Goal: Complete application form

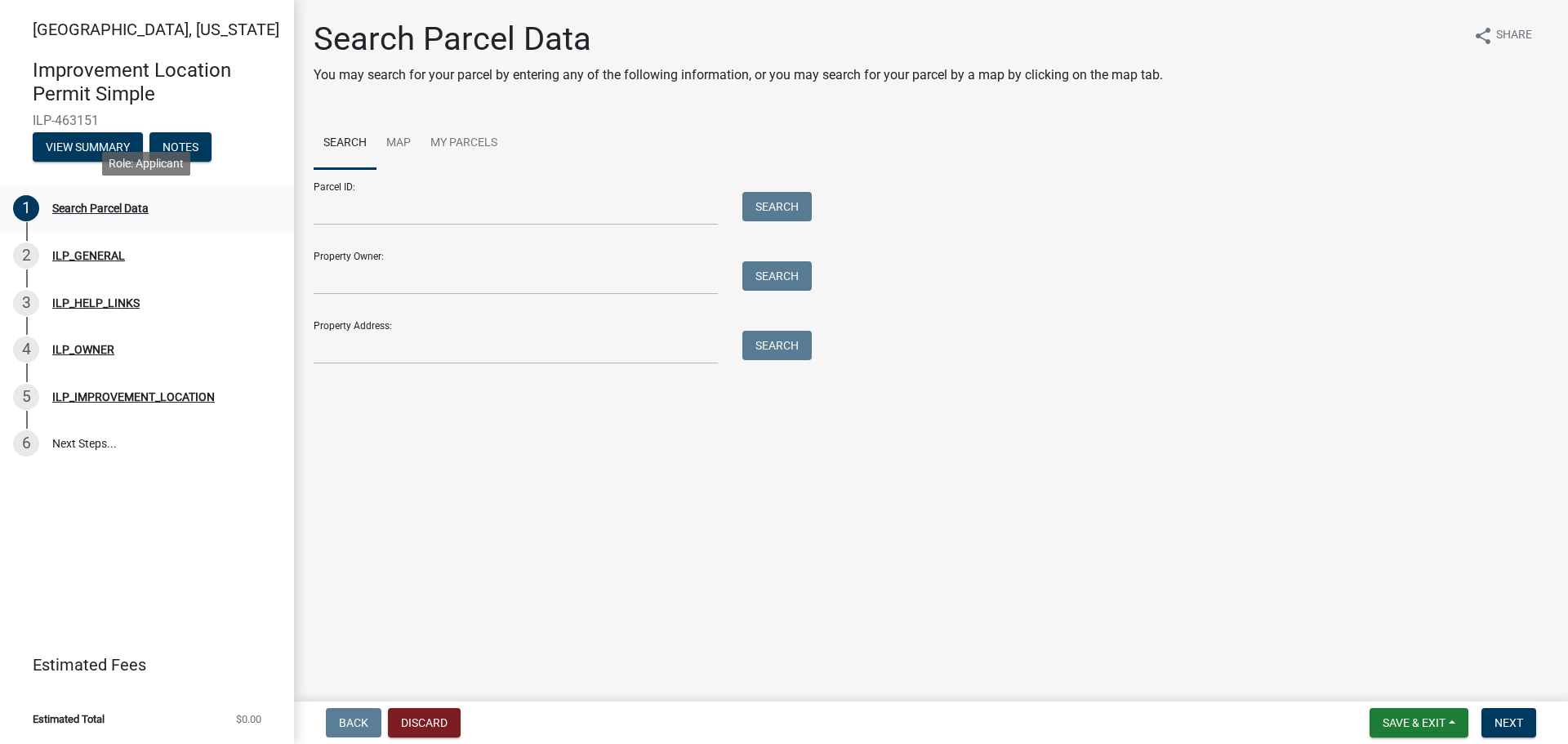
click at [102, 209] on div "Search Parcel Data" at bounding box center [100, 208] width 97 height 12
paste input "90-12-23-100-001.000-015"
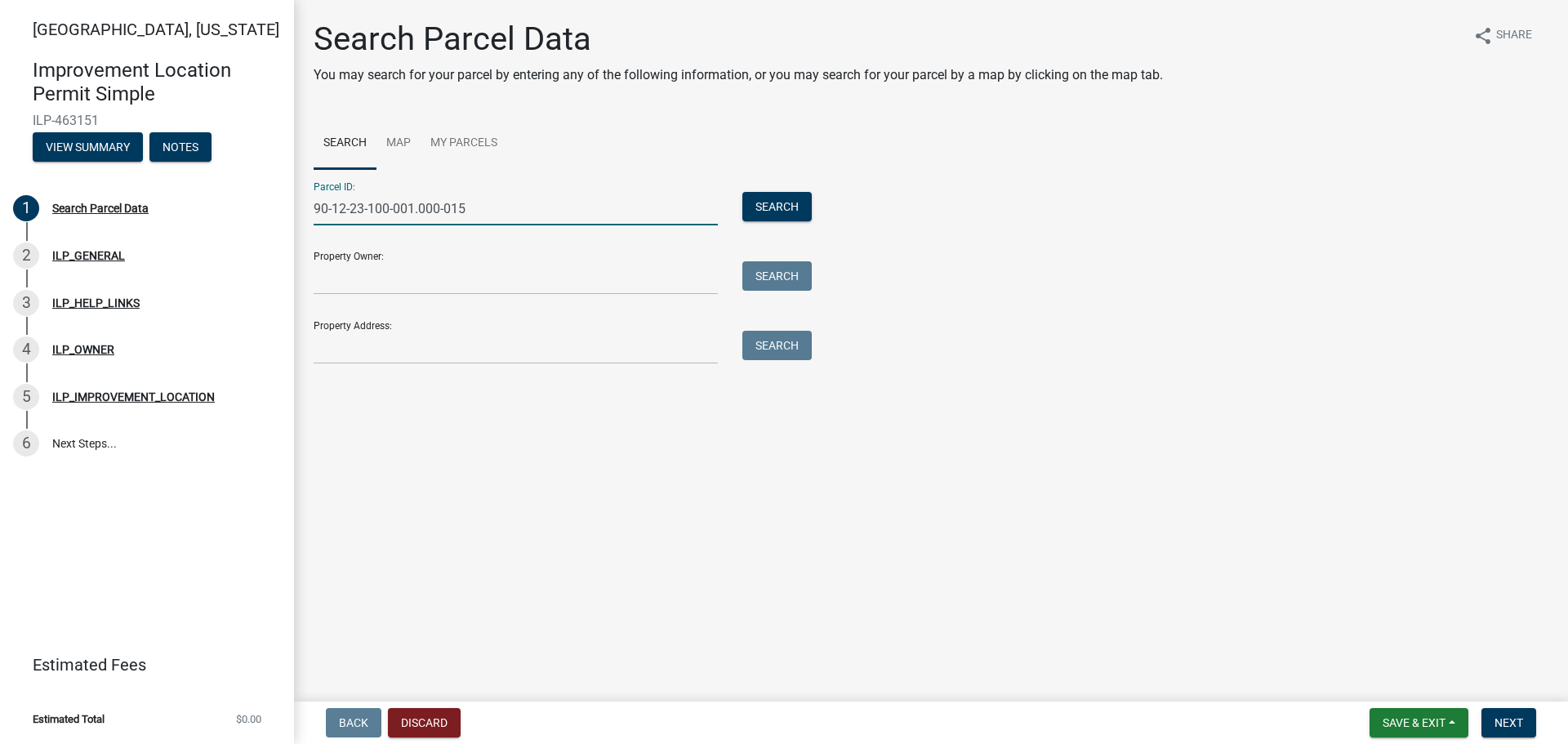
type input "90-12-23-100-001.000-015"
click at [355, 285] on input "Property Owner:" at bounding box center [515, 277] width 404 height 33
type input "[PERSON_NAME] farms"
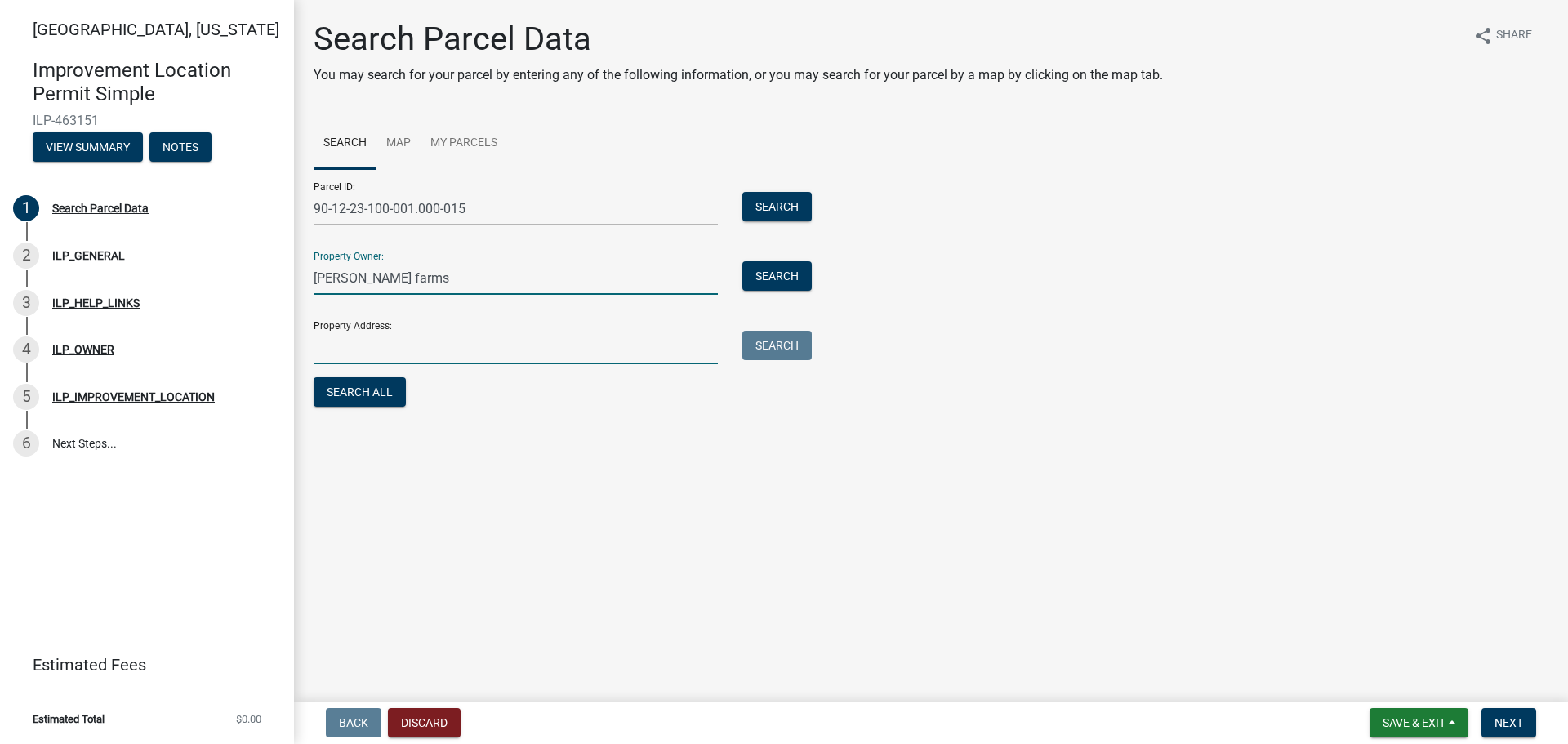
click at [413, 349] on input "Property Address:" at bounding box center [515, 347] width 404 height 33
type input "4620 e 900 s"
click at [386, 390] on button "Search All" at bounding box center [359, 392] width 92 height 30
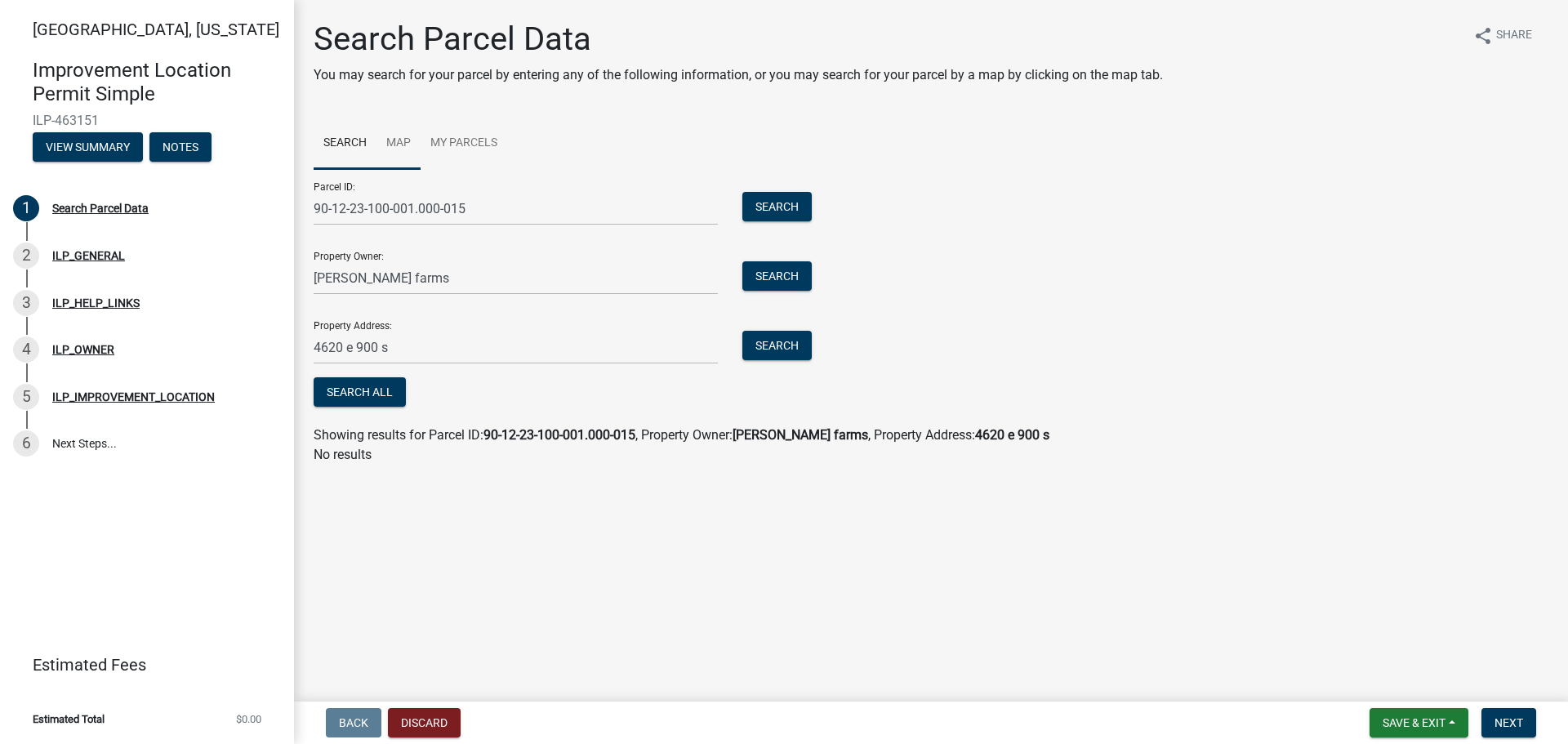
click at [397, 140] on link "Map" at bounding box center [398, 144] width 44 height 52
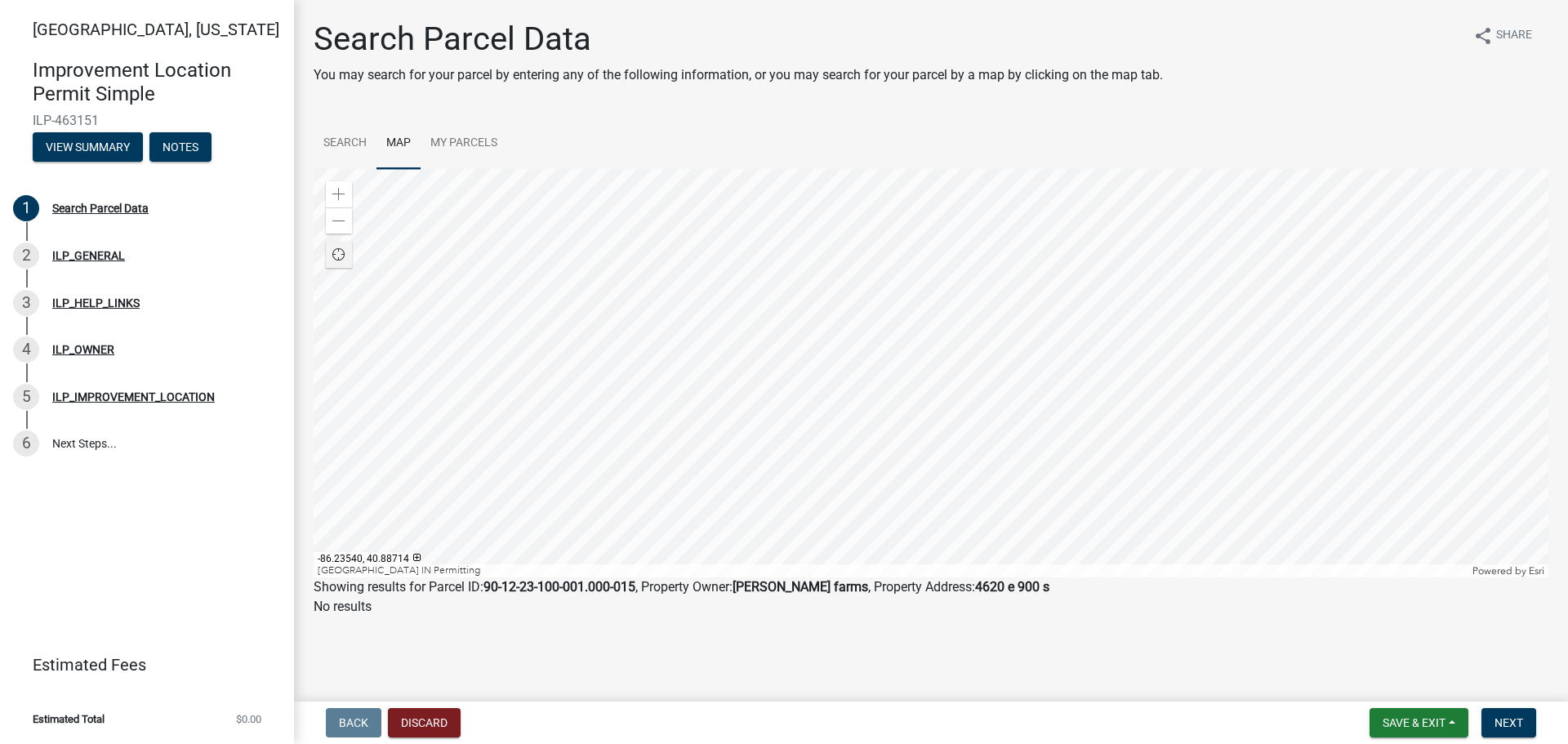
click at [332, 257] on span "Find my location" at bounding box center [339, 255] width 13 height 13
click at [628, 277] on div at bounding box center [931, 373] width 1235 height 408
click at [844, 174] on div at bounding box center [931, 373] width 1235 height 408
click at [1033, 289] on div at bounding box center [931, 373] width 1235 height 408
click at [1127, 220] on div at bounding box center [931, 373] width 1235 height 408
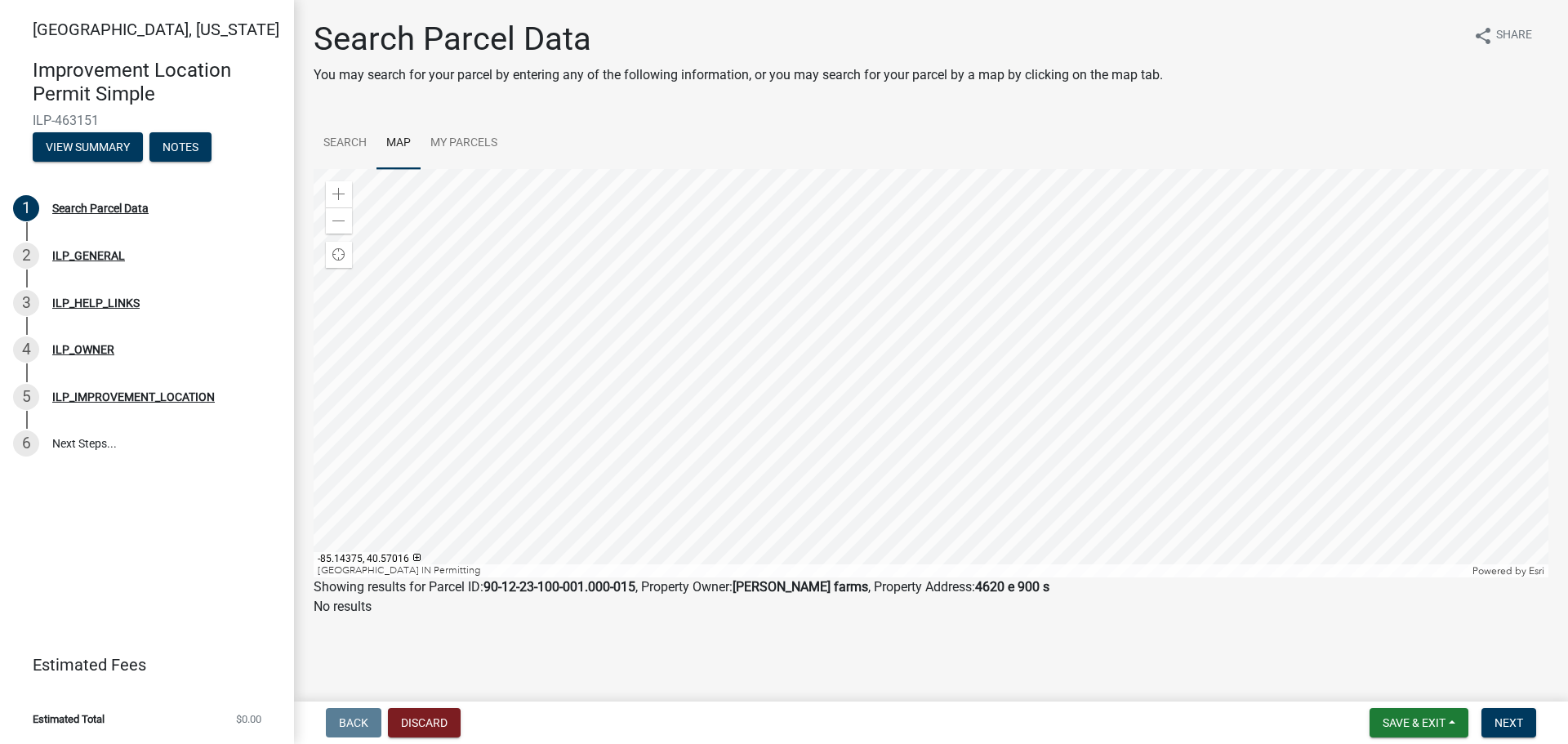
click at [1118, 289] on div at bounding box center [931, 373] width 1235 height 408
click at [1208, 272] on div at bounding box center [931, 373] width 1235 height 408
click at [1136, 169] on div at bounding box center [931, 373] width 1235 height 408
click at [1245, 525] on div at bounding box center [931, 373] width 1235 height 408
click at [1178, 512] on div at bounding box center [931, 373] width 1235 height 408
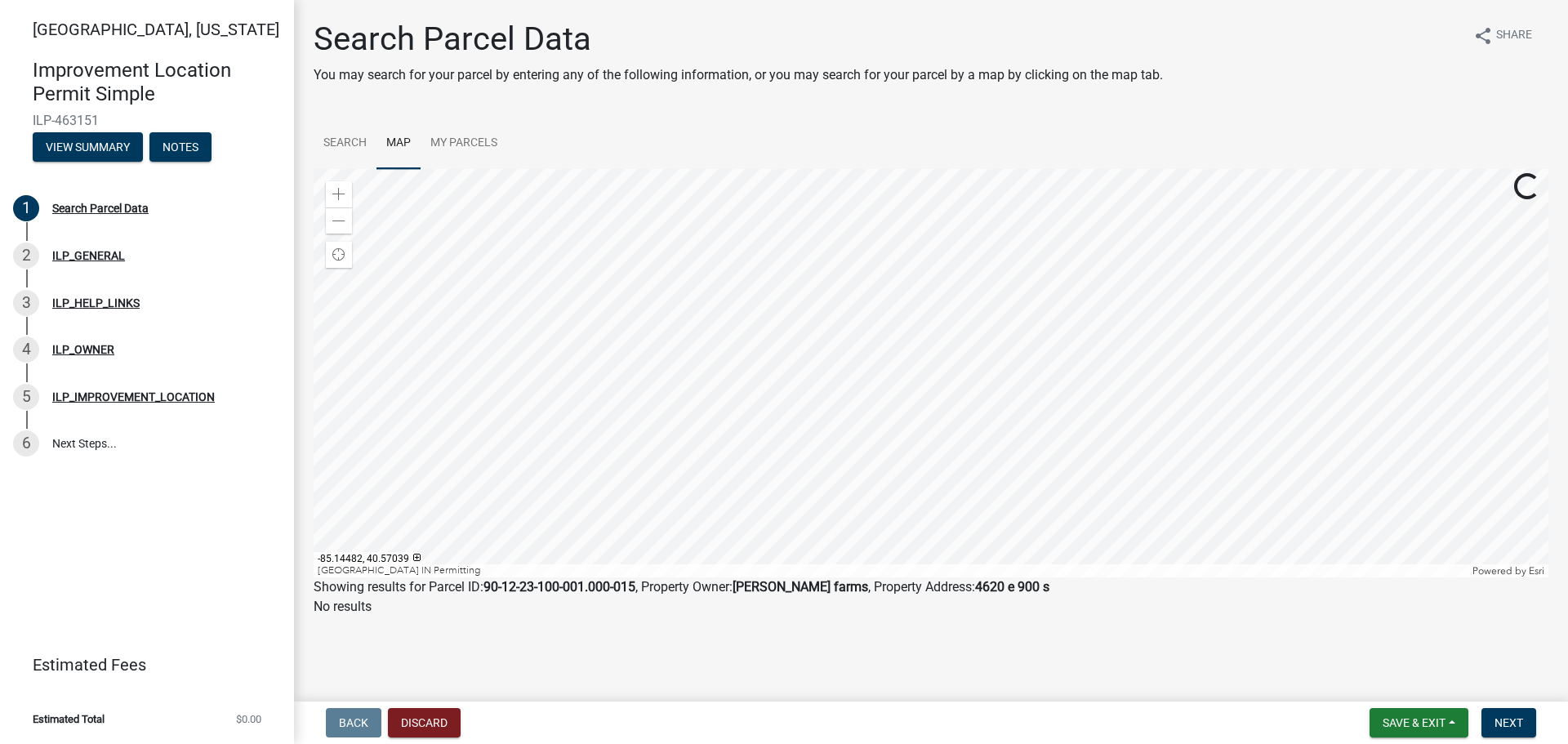
click at [1097, 560] on div at bounding box center [931, 373] width 1235 height 408
click at [1057, 489] on div at bounding box center [931, 373] width 1235 height 408
click at [1028, 523] on div at bounding box center [931, 373] width 1235 height 408
click at [339, 221] on span at bounding box center [339, 221] width 13 height 13
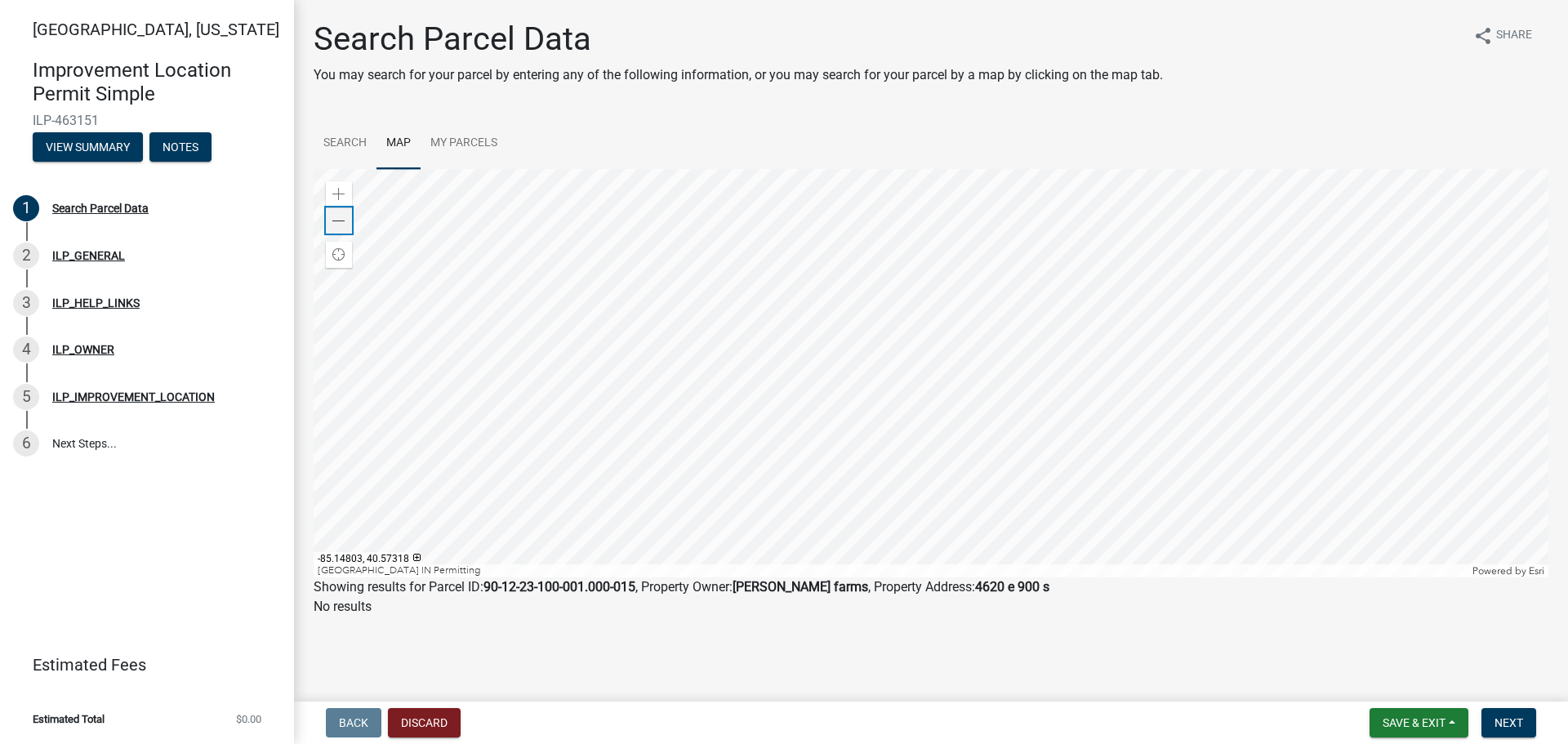
click at [339, 221] on span at bounding box center [339, 221] width 13 height 13
click at [905, 428] on div at bounding box center [931, 373] width 1235 height 408
click at [973, 531] on div at bounding box center [931, 373] width 1235 height 408
click at [1048, 460] on div at bounding box center [931, 373] width 1235 height 408
click at [880, 483] on div at bounding box center [931, 373] width 1235 height 408
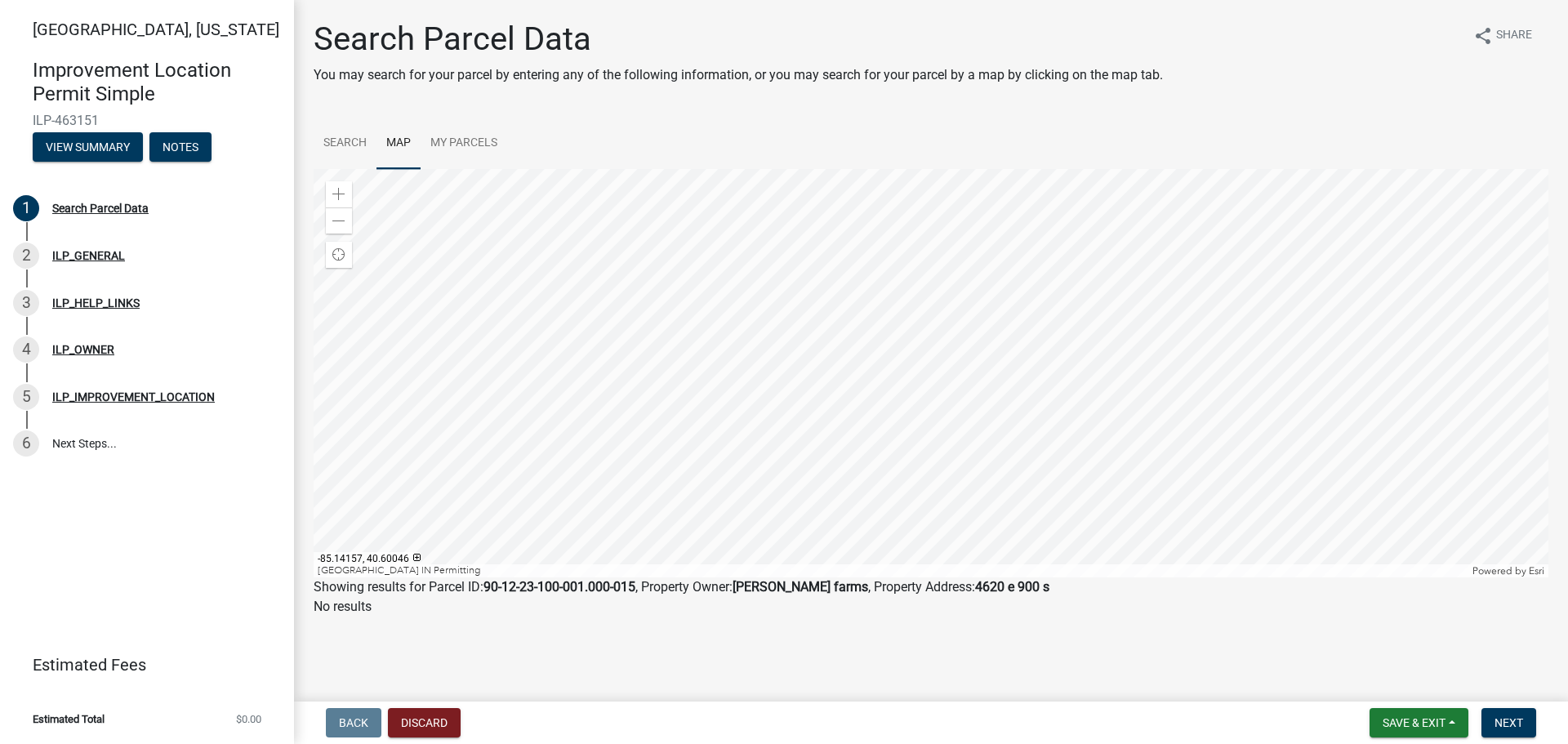
click at [969, 312] on div at bounding box center [931, 373] width 1235 height 408
click at [825, 403] on div at bounding box center [931, 373] width 1235 height 408
click at [826, 496] on div at bounding box center [931, 373] width 1235 height 408
click at [948, 446] on div at bounding box center [931, 373] width 1235 height 408
click at [955, 458] on div at bounding box center [931, 373] width 1235 height 408
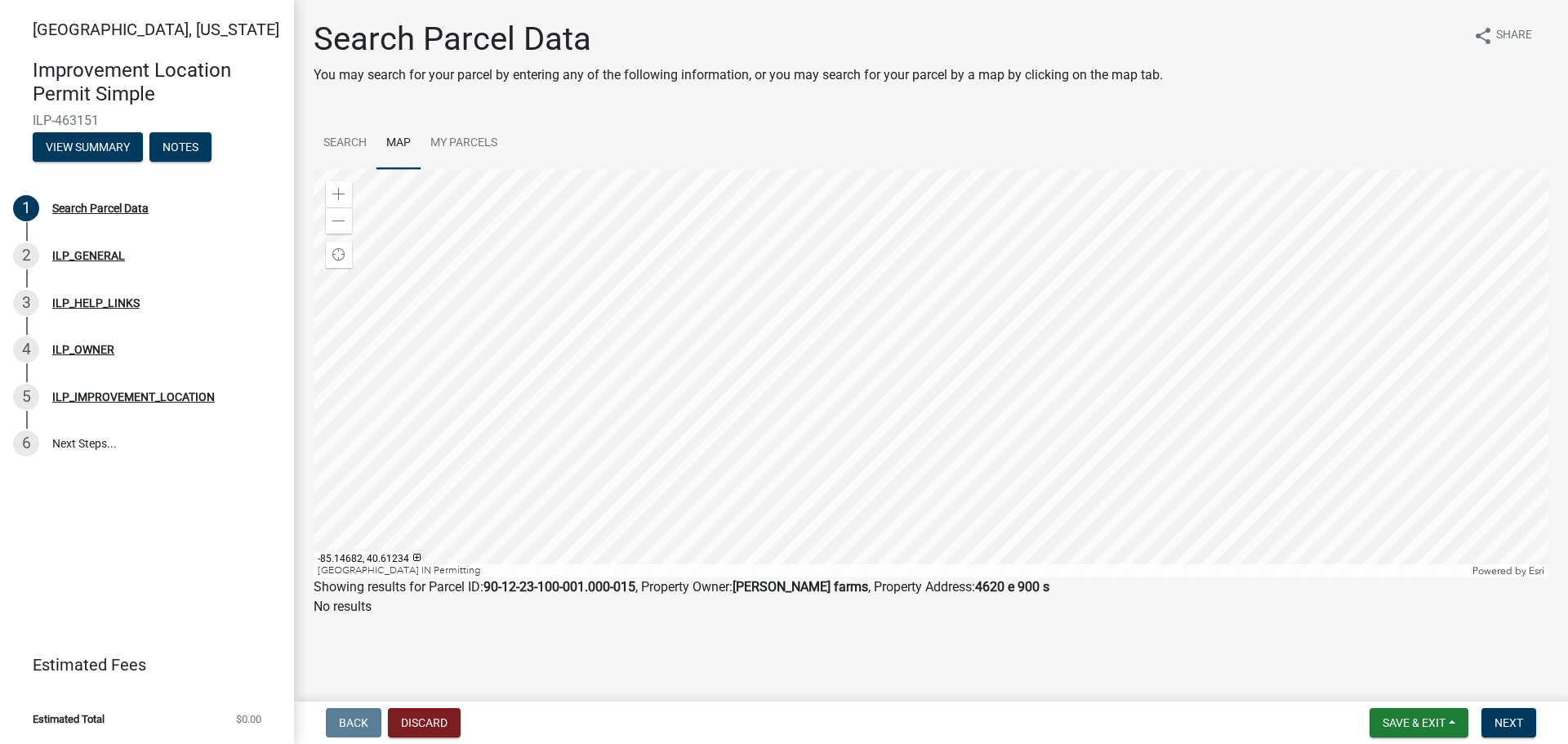
click at [866, 338] on div at bounding box center [931, 373] width 1235 height 408
click at [850, 395] on div at bounding box center [931, 373] width 1235 height 408
click at [818, 235] on div at bounding box center [931, 373] width 1235 height 408
click at [626, 298] on div at bounding box center [931, 373] width 1235 height 408
click at [891, 412] on div at bounding box center [931, 373] width 1235 height 408
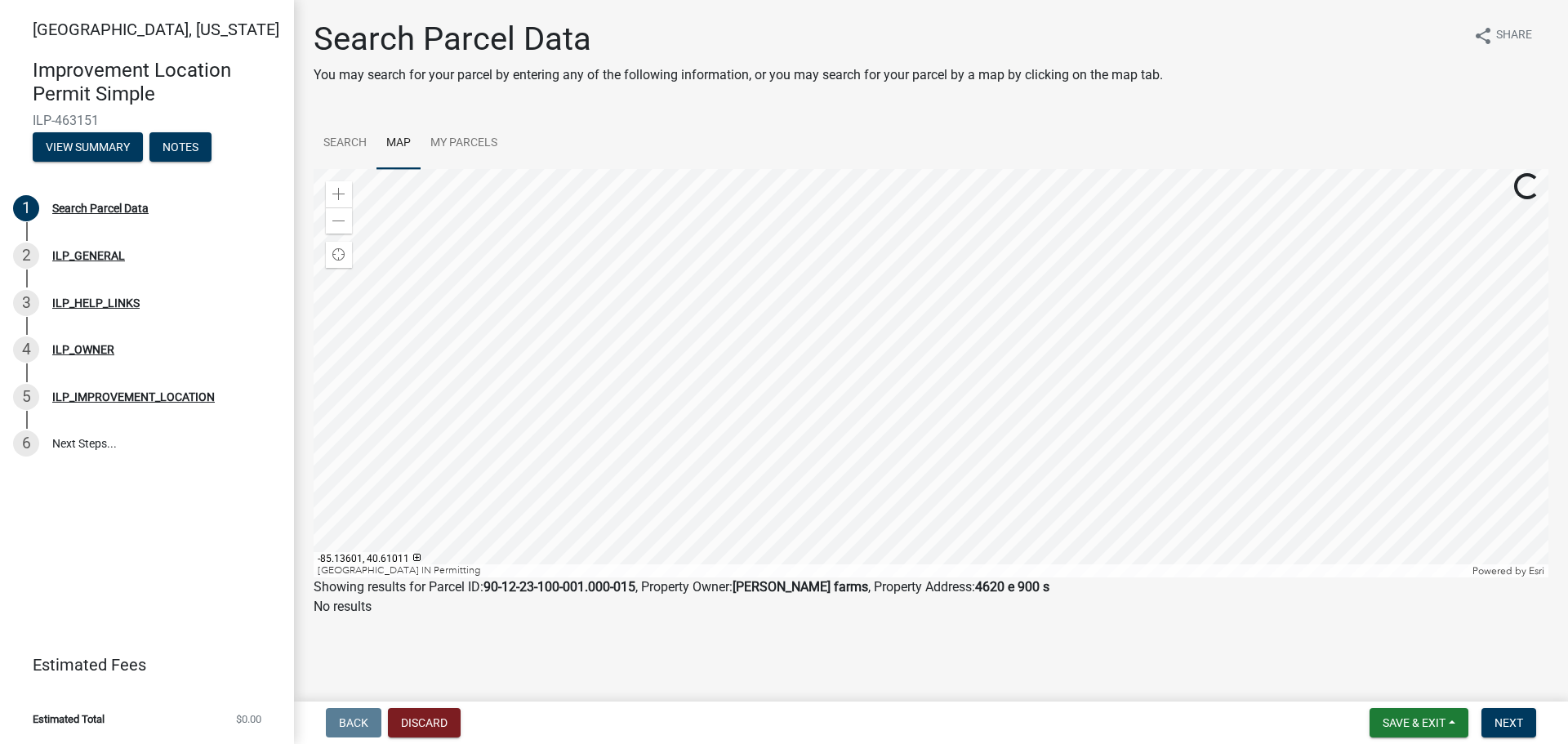
click at [693, 346] on div at bounding box center [931, 373] width 1235 height 408
click at [751, 334] on div at bounding box center [931, 373] width 1235 height 408
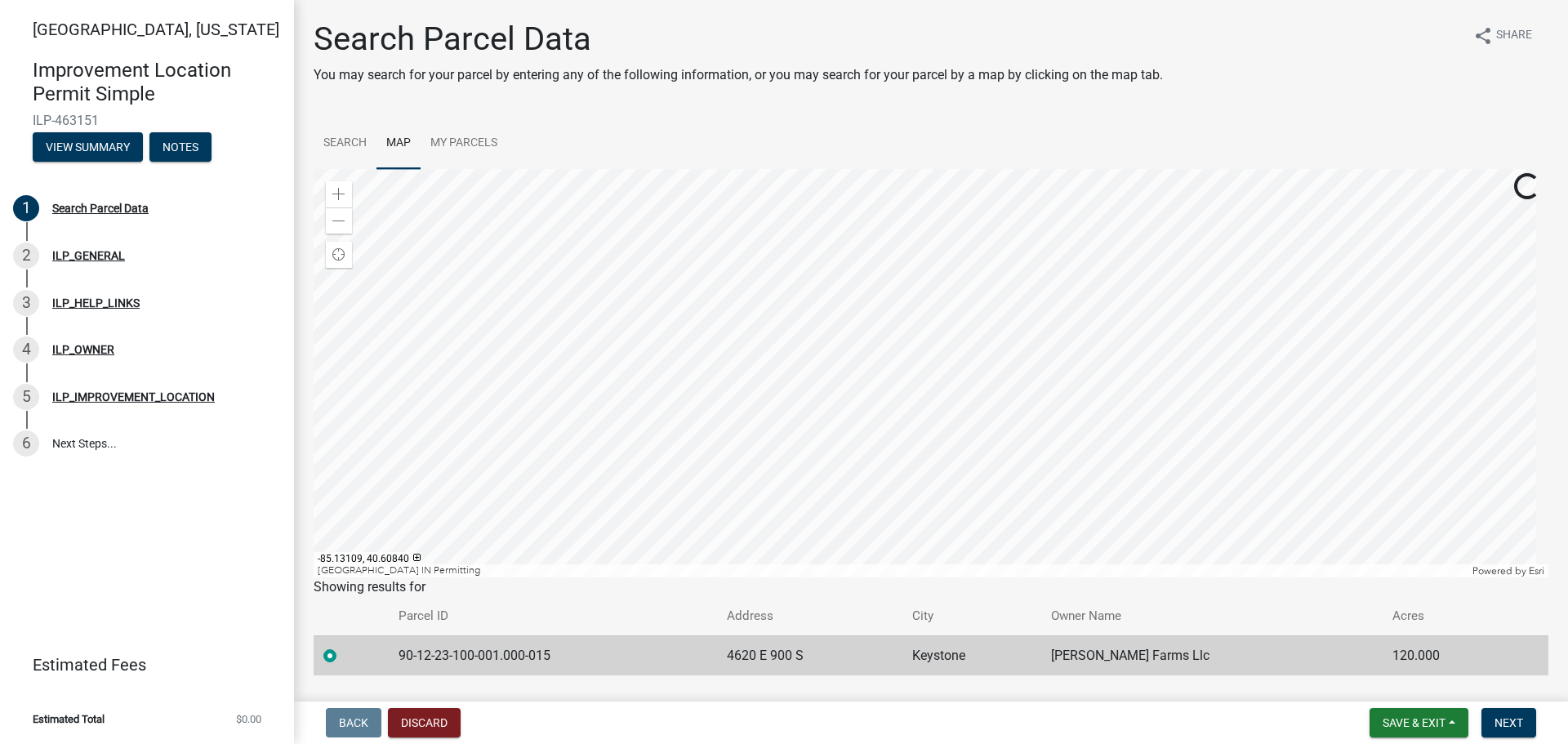
click at [819, 323] on div at bounding box center [931, 373] width 1235 height 408
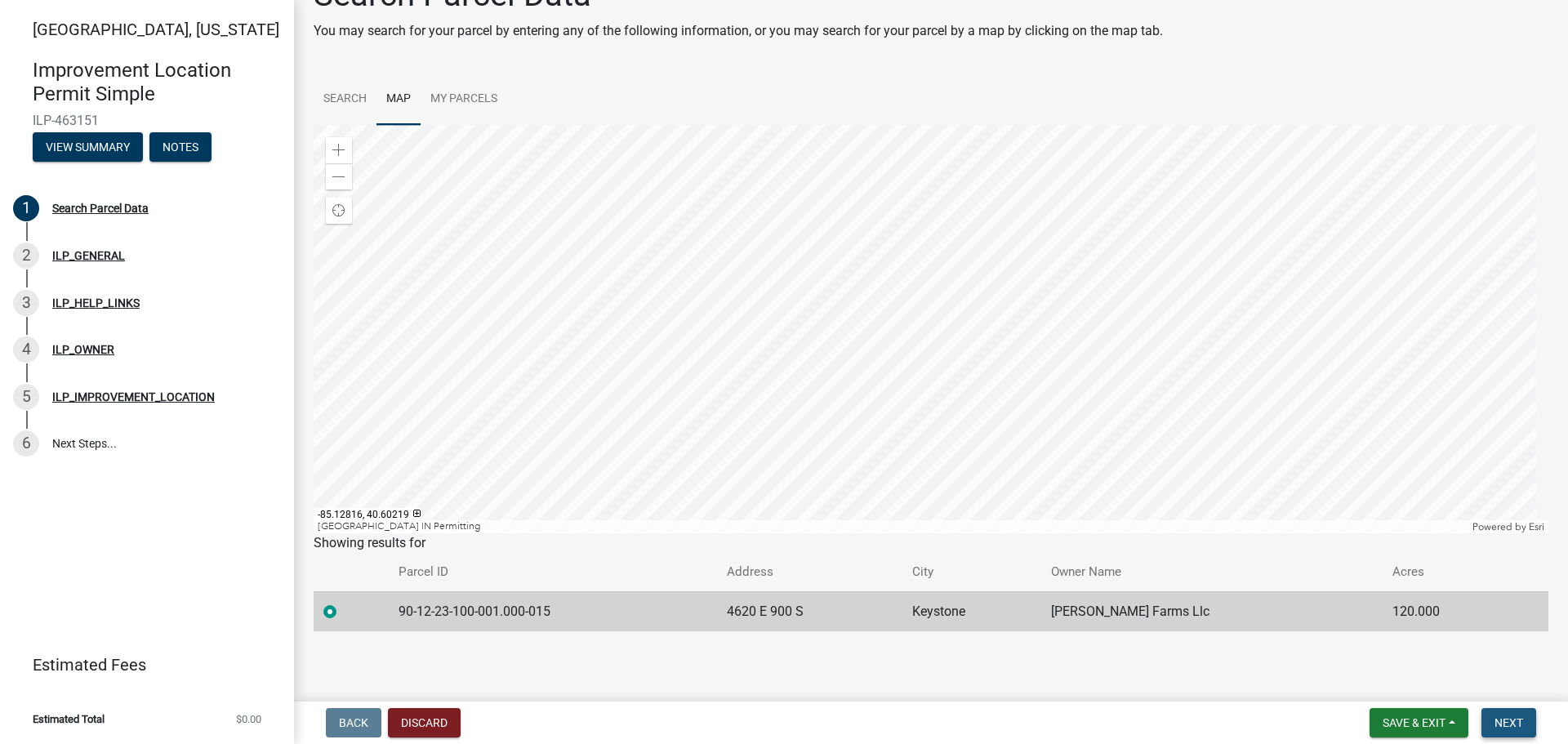
click at [1500, 721] on span "Next" at bounding box center [1508, 722] width 29 height 13
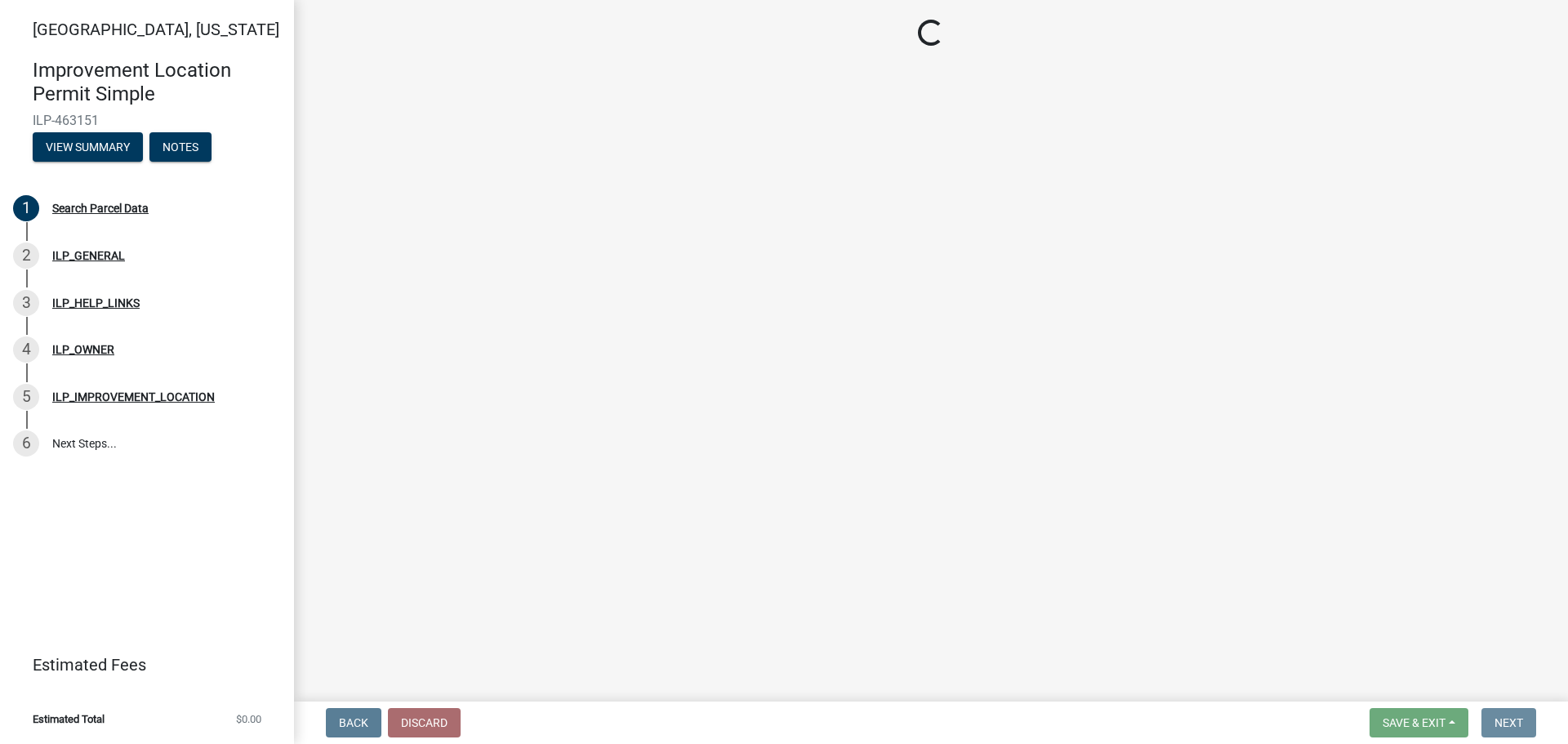
scroll to position [0, 0]
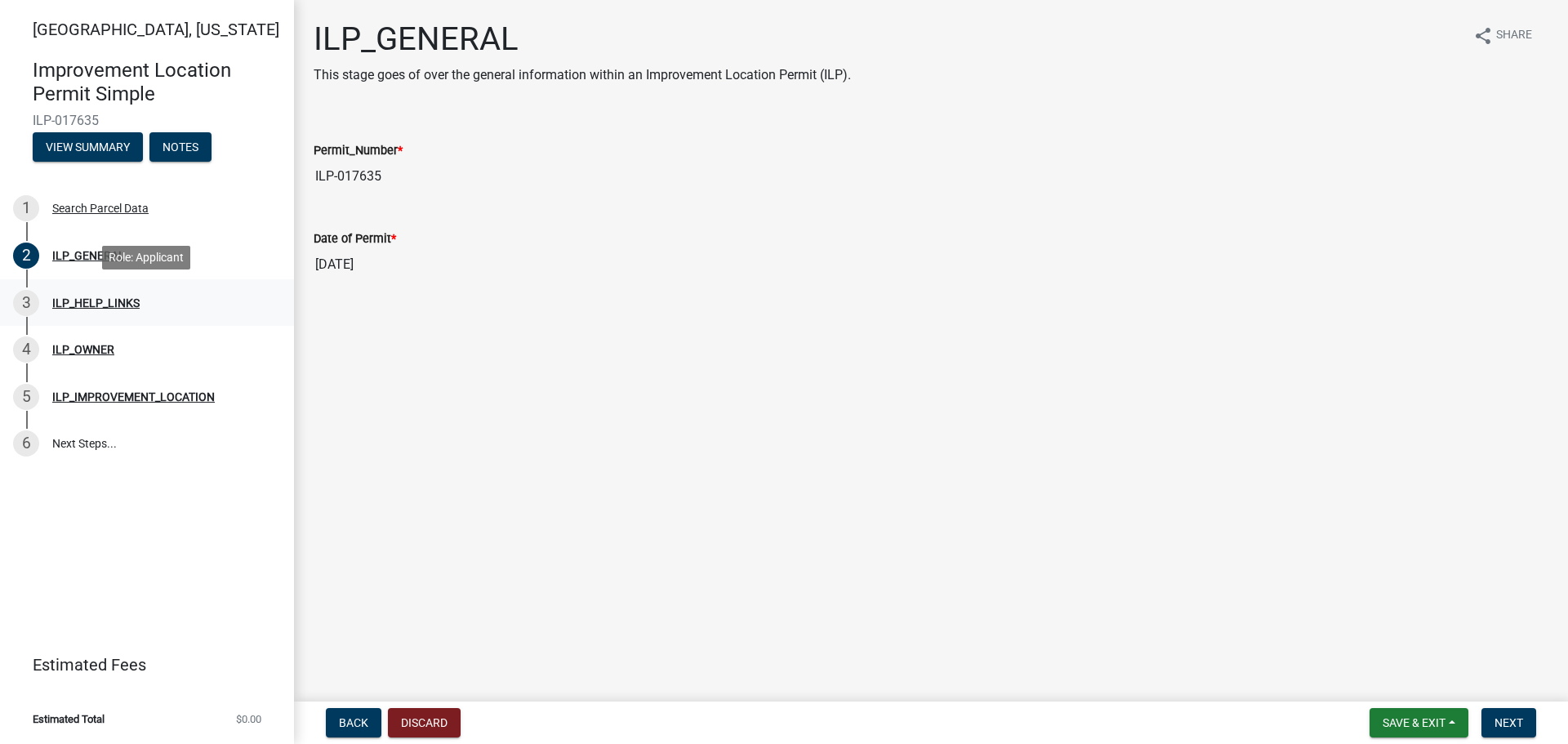
click at [84, 300] on div "ILP_HELP_LINKS" at bounding box center [96, 302] width 88 height 12
click at [79, 348] on div "ILP_OWNER" at bounding box center [83, 349] width 62 height 12
click at [89, 395] on div "ILP_IMPROVEMENT_LOCATION" at bounding box center [134, 396] width 162 height 12
click at [89, 441] on link "6 Next Steps..." at bounding box center [147, 444] width 294 height 47
click at [1502, 716] on span "Next" at bounding box center [1508, 722] width 29 height 13
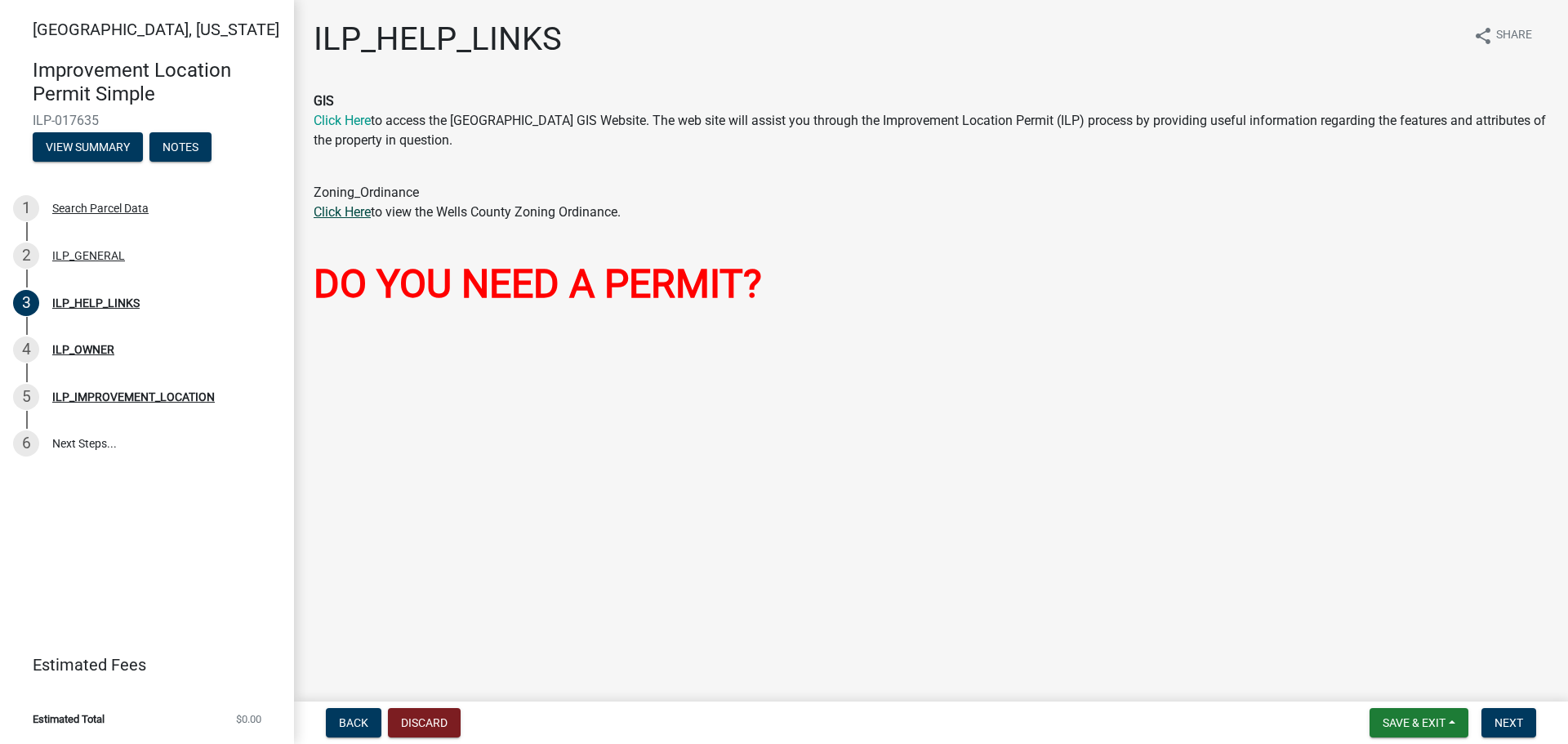
click at [367, 215] on link "Click Here" at bounding box center [341, 211] width 57 height 15
click at [339, 119] on link "Click Here" at bounding box center [341, 120] width 57 height 15
click at [1516, 725] on span "Next" at bounding box center [1508, 722] width 29 height 13
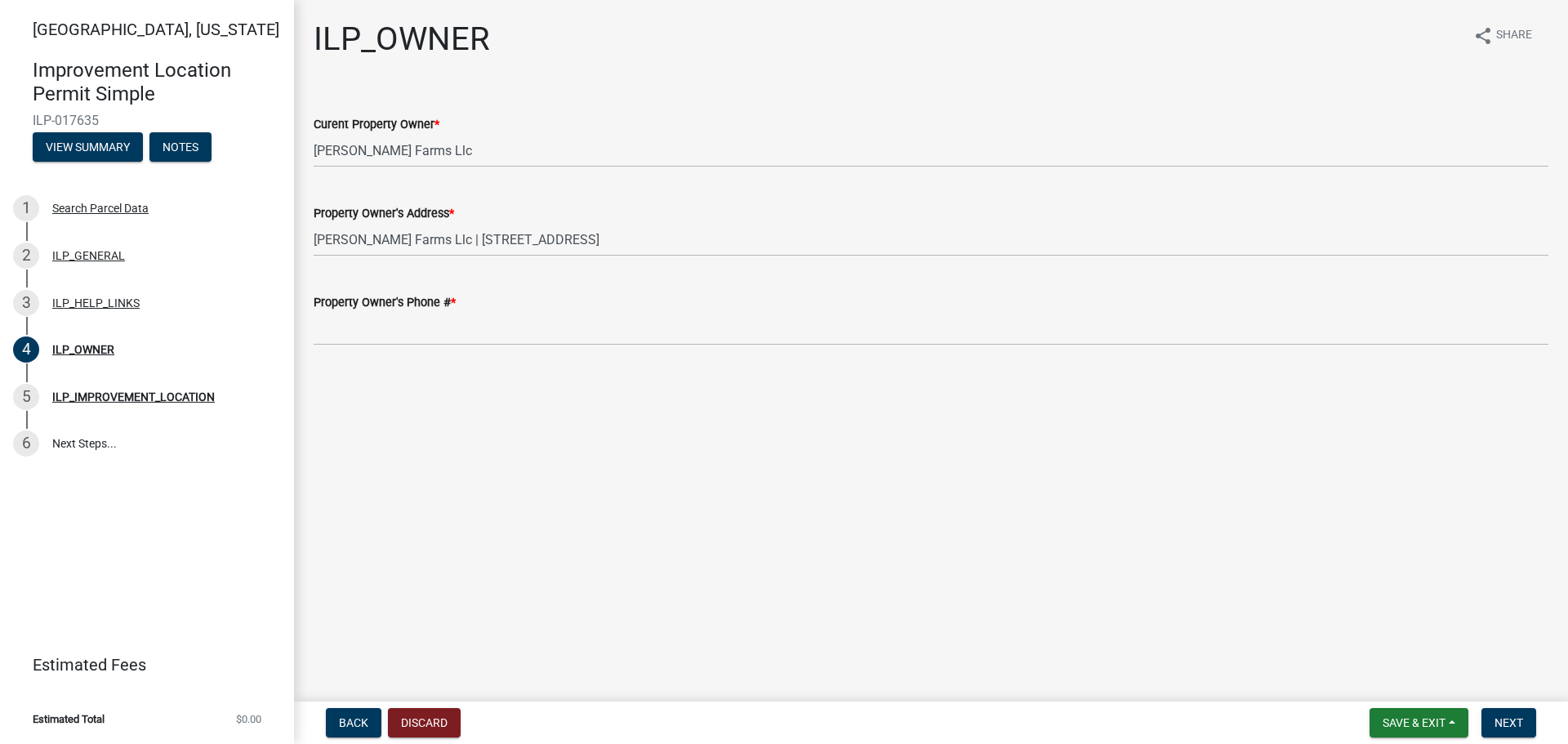
click at [536, 302] on div "Property Owner's Phone # *" at bounding box center [931, 302] width 1235 height 20
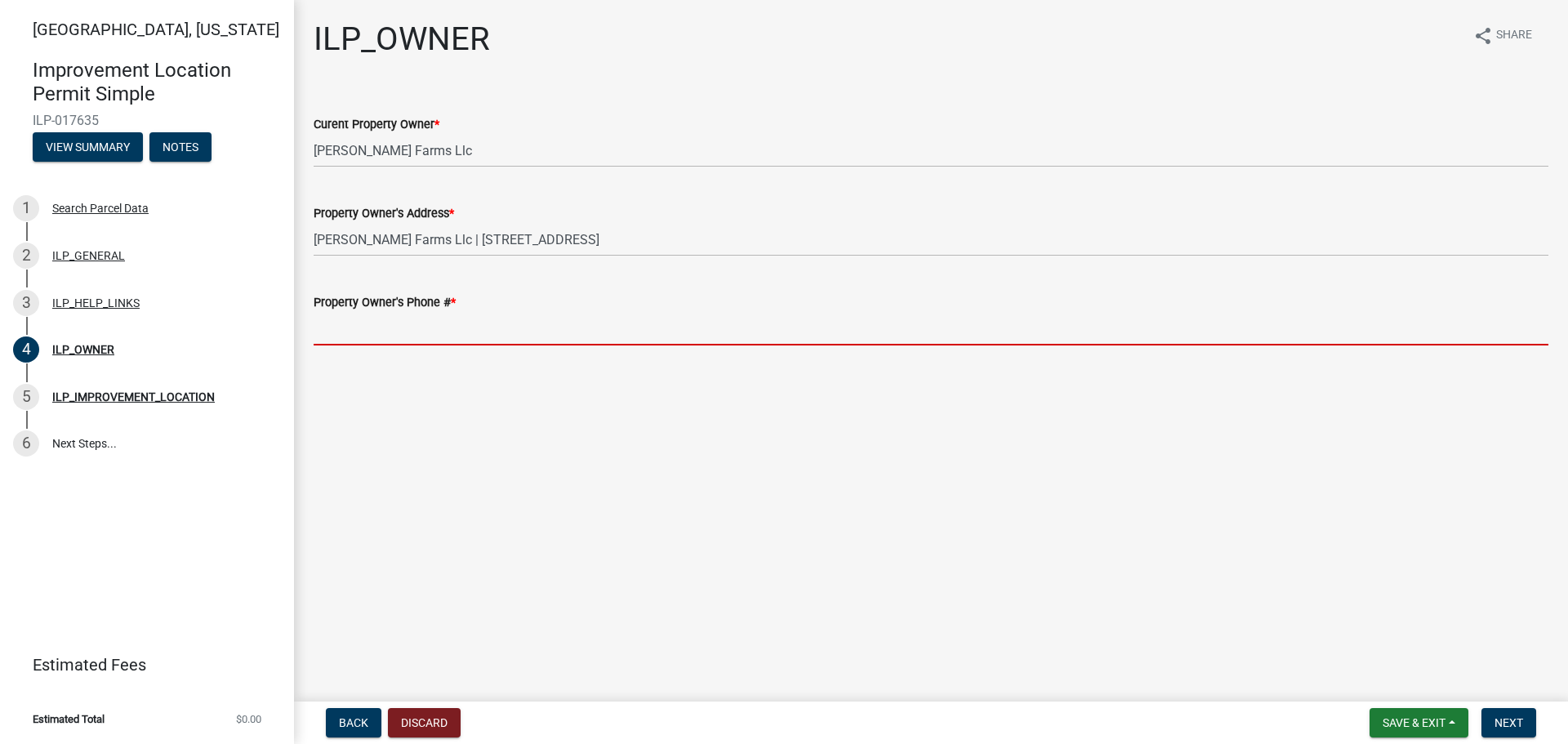
click at [542, 319] on input "Property Owner's Phone # *" at bounding box center [931, 329] width 1235 height 33
type input "2602738588"
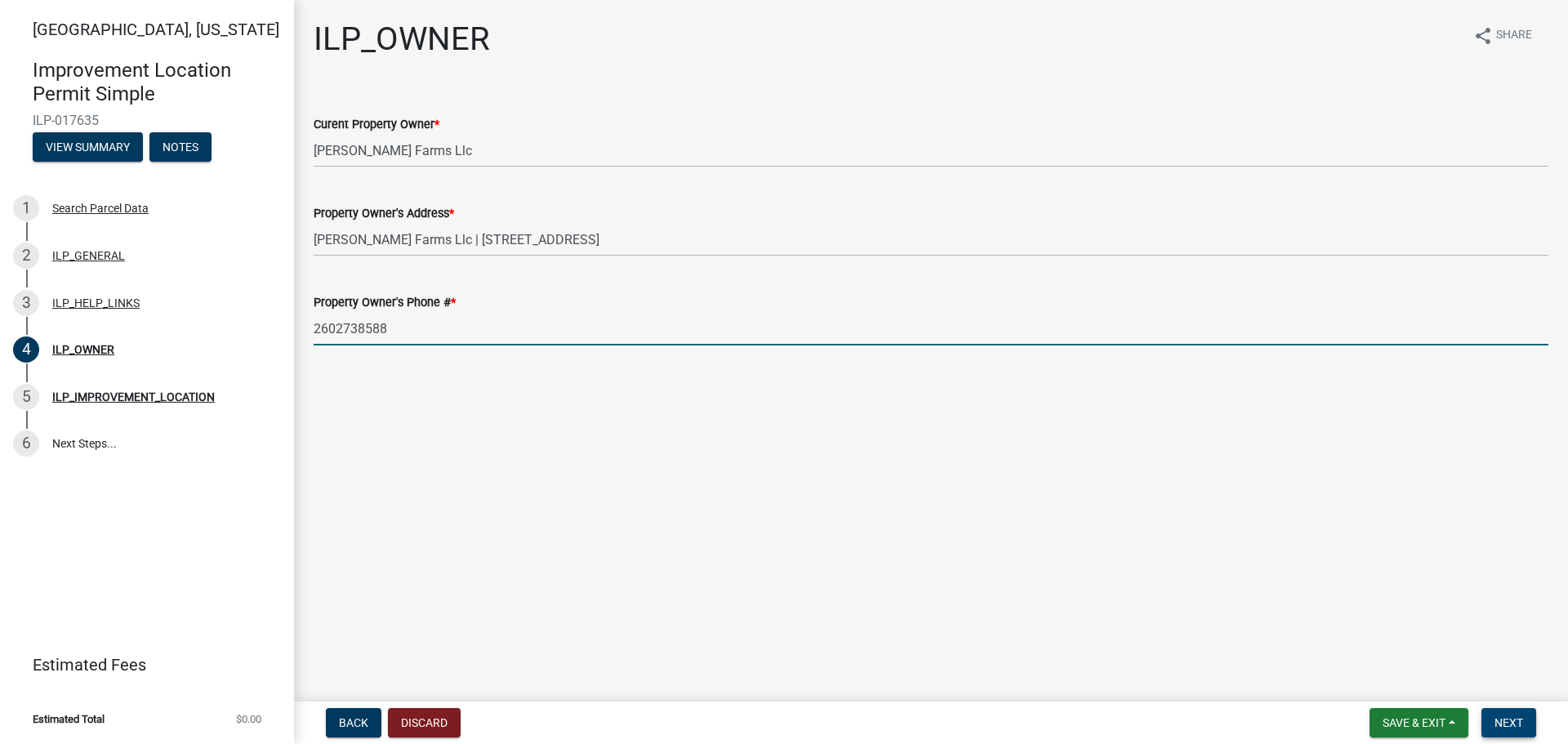
click at [1496, 721] on span "Next" at bounding box center [1508, 722] width 29 height 13
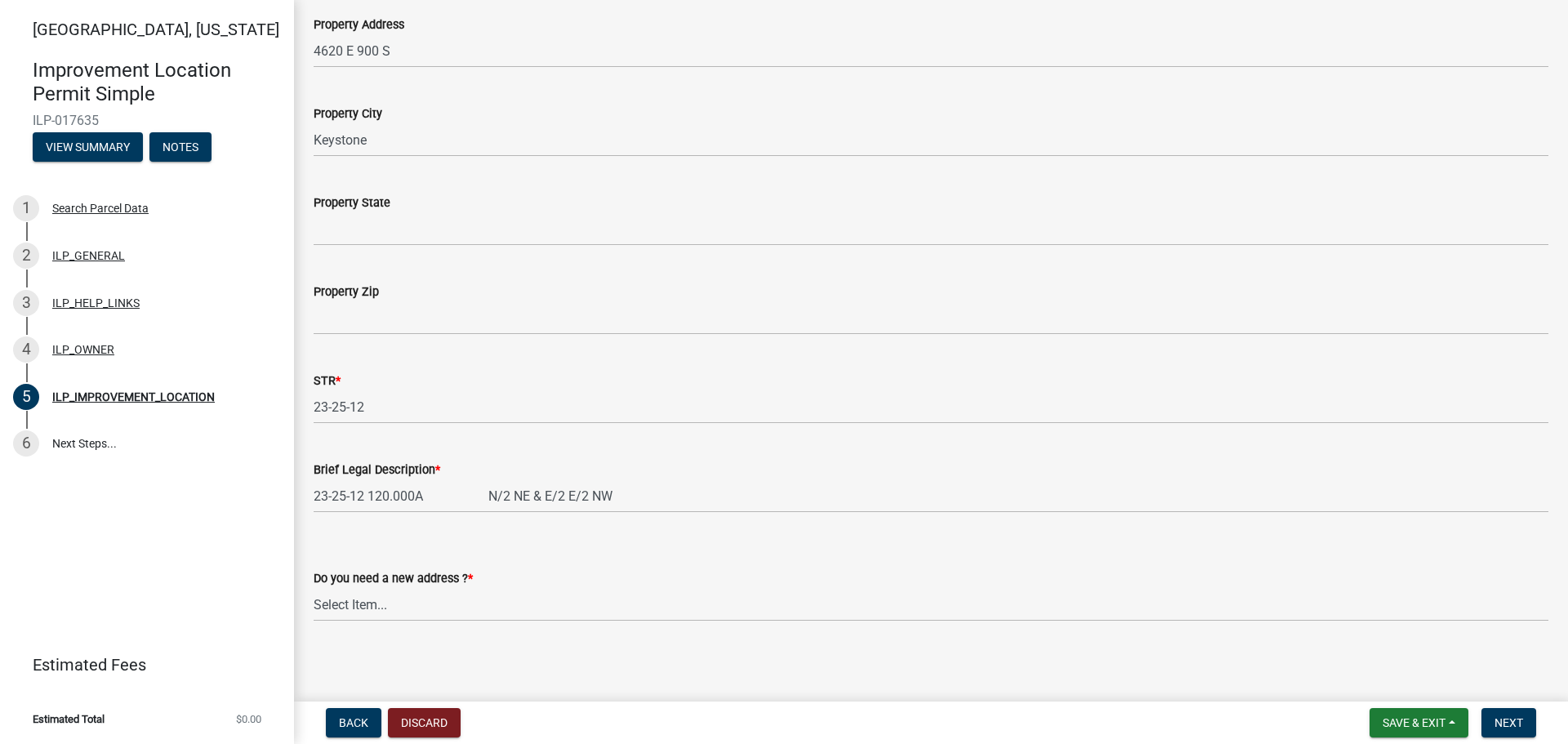
scroll to position [283, 0]
click at [419, 595] on select "Select Item... YES NO" at bounding box center [931, 600] width 1235 height 33
click at [313, 583] on select "Select Item... YES NO" at bounding box center [931, 600] width 1235 height 33
select select "03ef64e6-f0ff-43c9-aded-972c487e3507"
click at [1501, 734] on button "Next" at bounding box center [1508, 722] width 55 height 30
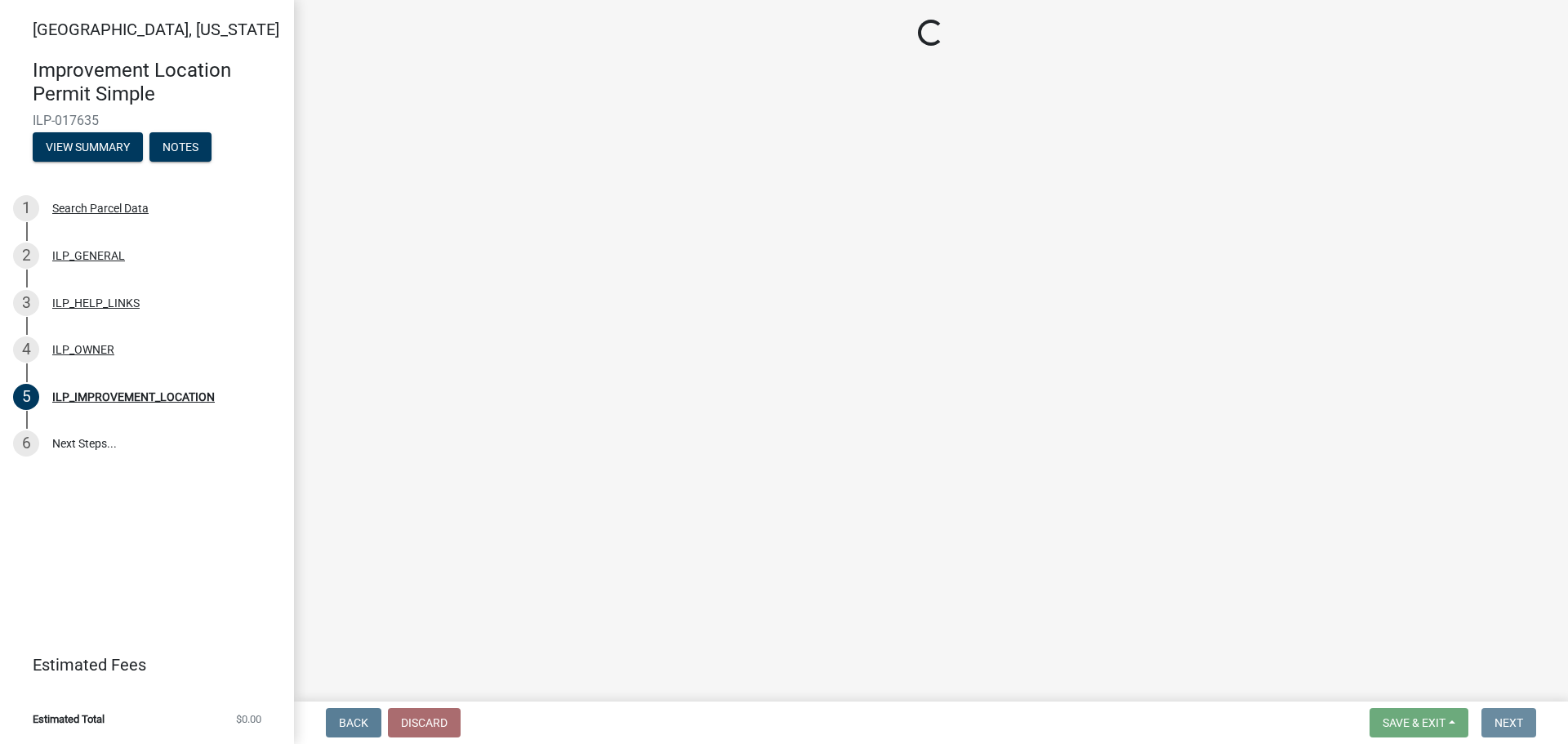
scroll to position [0, 0]
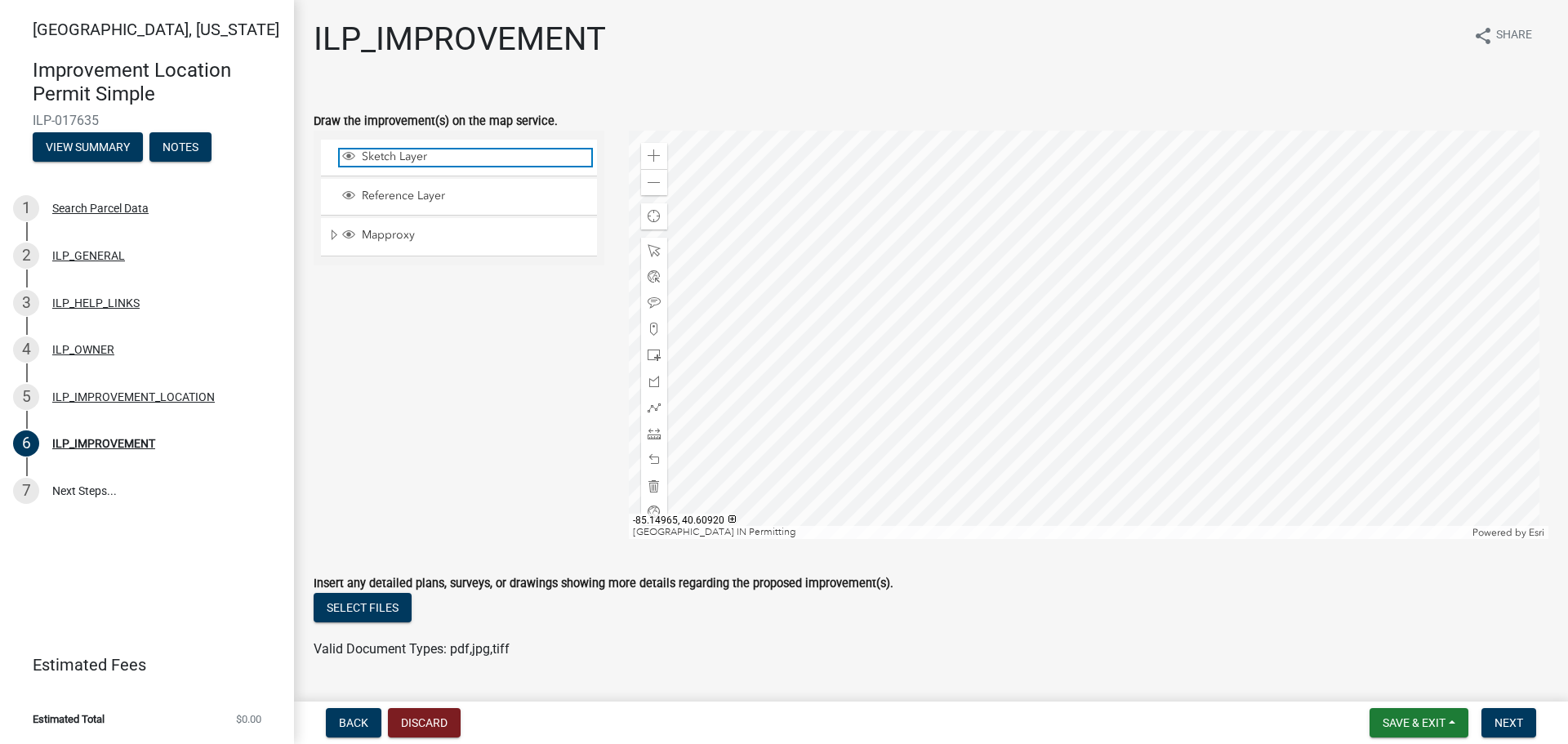
click at [378, 160] on span "Sketch Layer" at bounding box center [474, 157] width 234 height 14
click at [1009, 222] on div at bounding box center [1088, 335] width 920 height 408
click at [652, 407] on span at bounding box center [654, 407] width 13 height 13
click at [1013, 221] on div at bounding box center [1088, 335] width 920 height 408
click at [1000, 221] on div at bounding box center [1088, 335] width 920 height 408
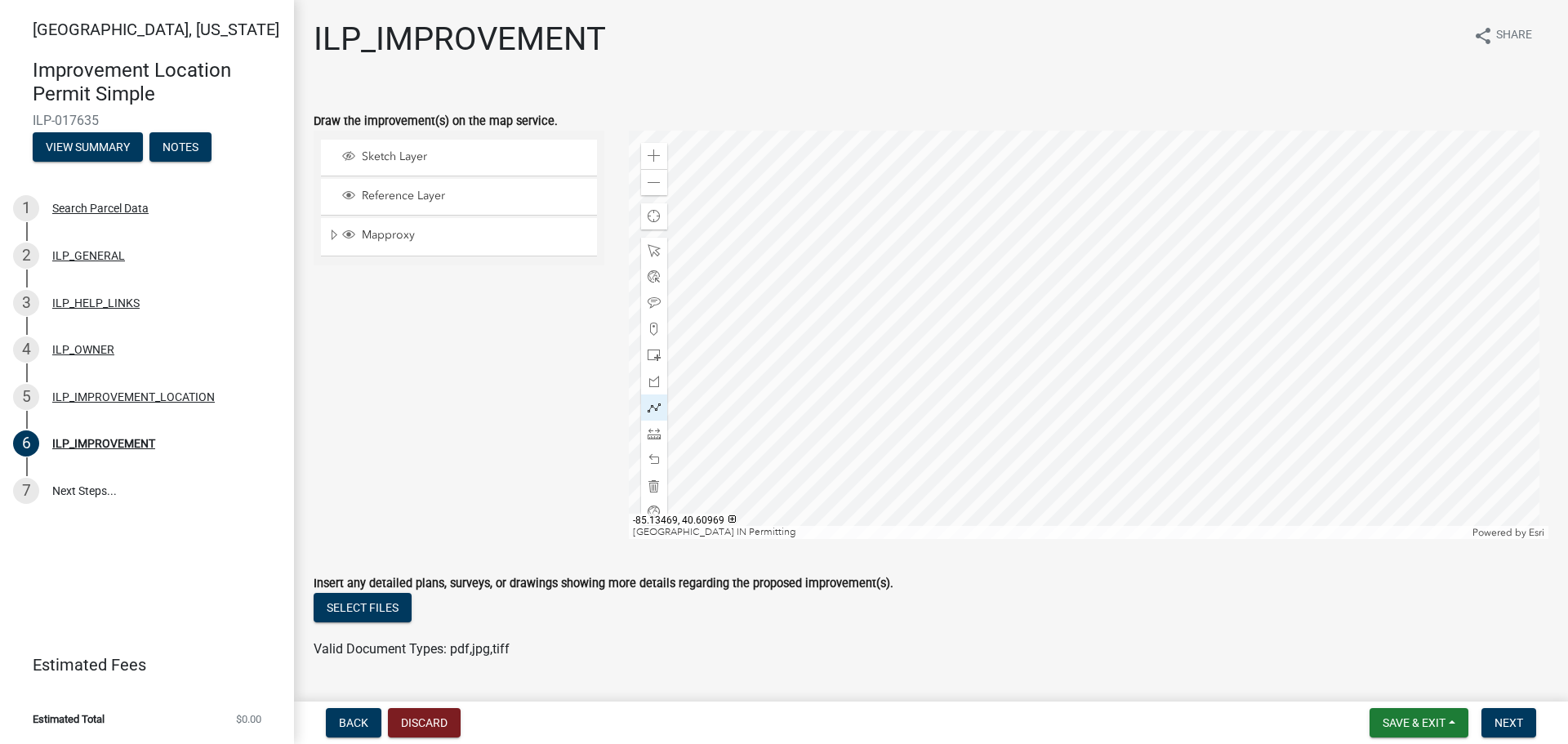
click at [1001, 257] on div at bounding box center [1088, 335] width 920 height 408
click at [1013, 257] on div at bounding box center [1088, 335] width 920 height 408
click at [1012, 219] on div at bounding box center [1088, 335] width 920 height 408
click at [1013, 252] on div at bounding box center [1088, 335] width 920 height 408
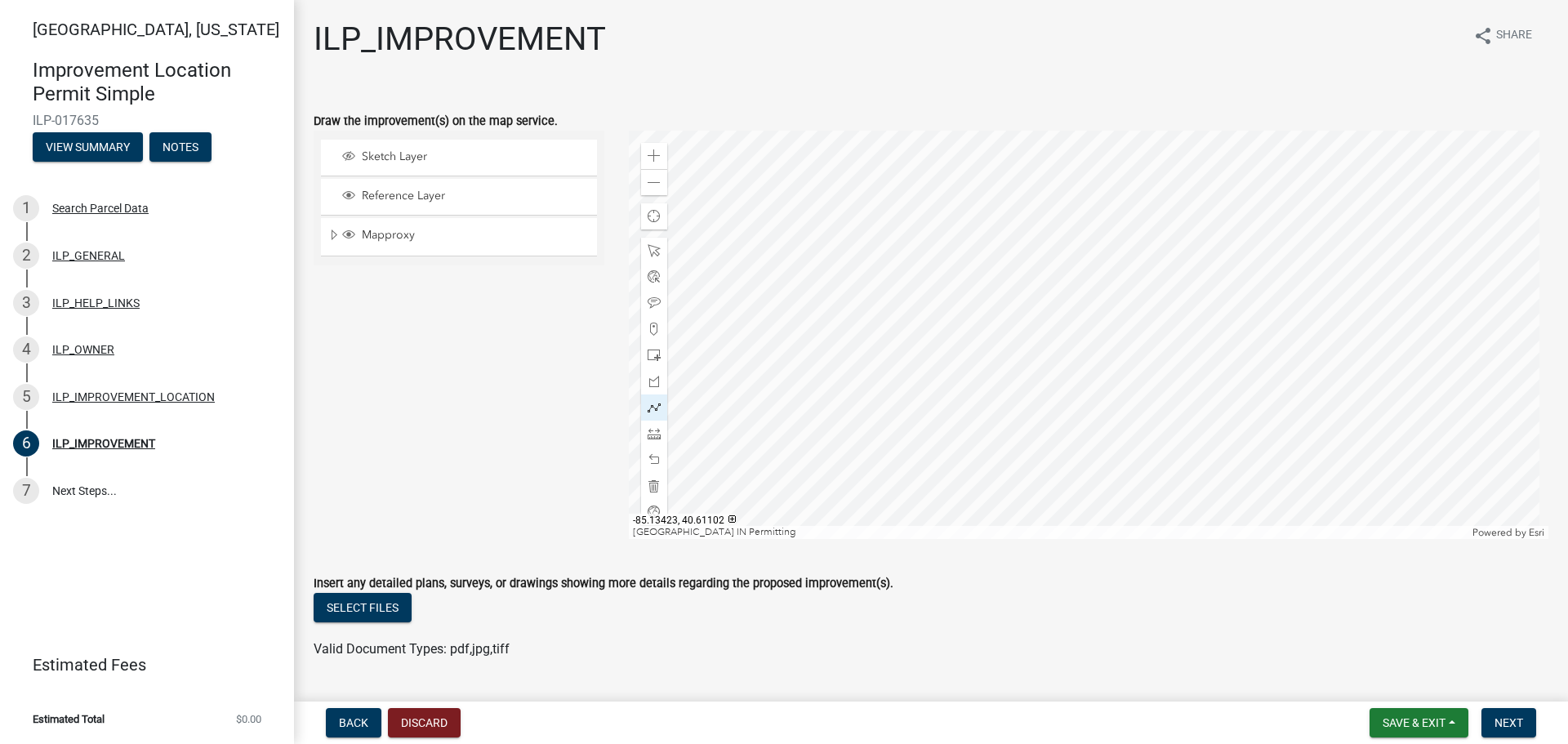
click at [1011, 219] on div at bounding box center [1088, 335] width 920 height 408
click at [999, 221] on div at bounding box center [1088, 335] width 920 height 408
click at [1001, 254] on div at bounding box center [1088, 335] width 920 height 408
click at [1011, 254] on div at bounding box center [1088, 335] width 920 height 408
click at [1012, 253] on div at bounding box center [1088, 335] width 920 height 408
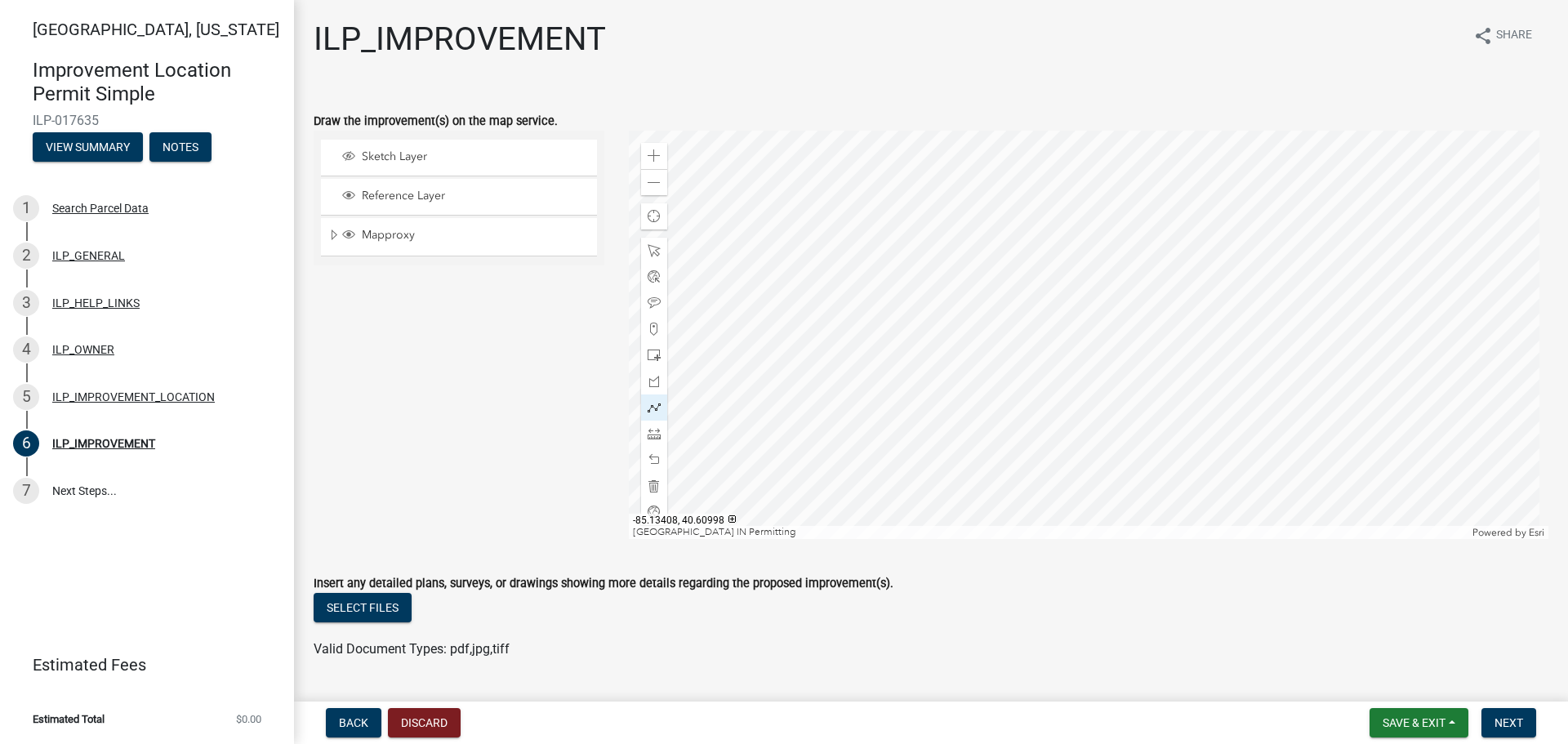
click at [1014, 249] on div at bounding box center [1088, 335] width 920 height 408
click at [1013, 221] on div at bounding box center [1088, 335] width 920 height 408
click at [1000, 221] on div at bounding box center [1088, 335] width 920 height 408
click at [1001, 256] on div at bounding box center [1088, 335] width 920 height 408
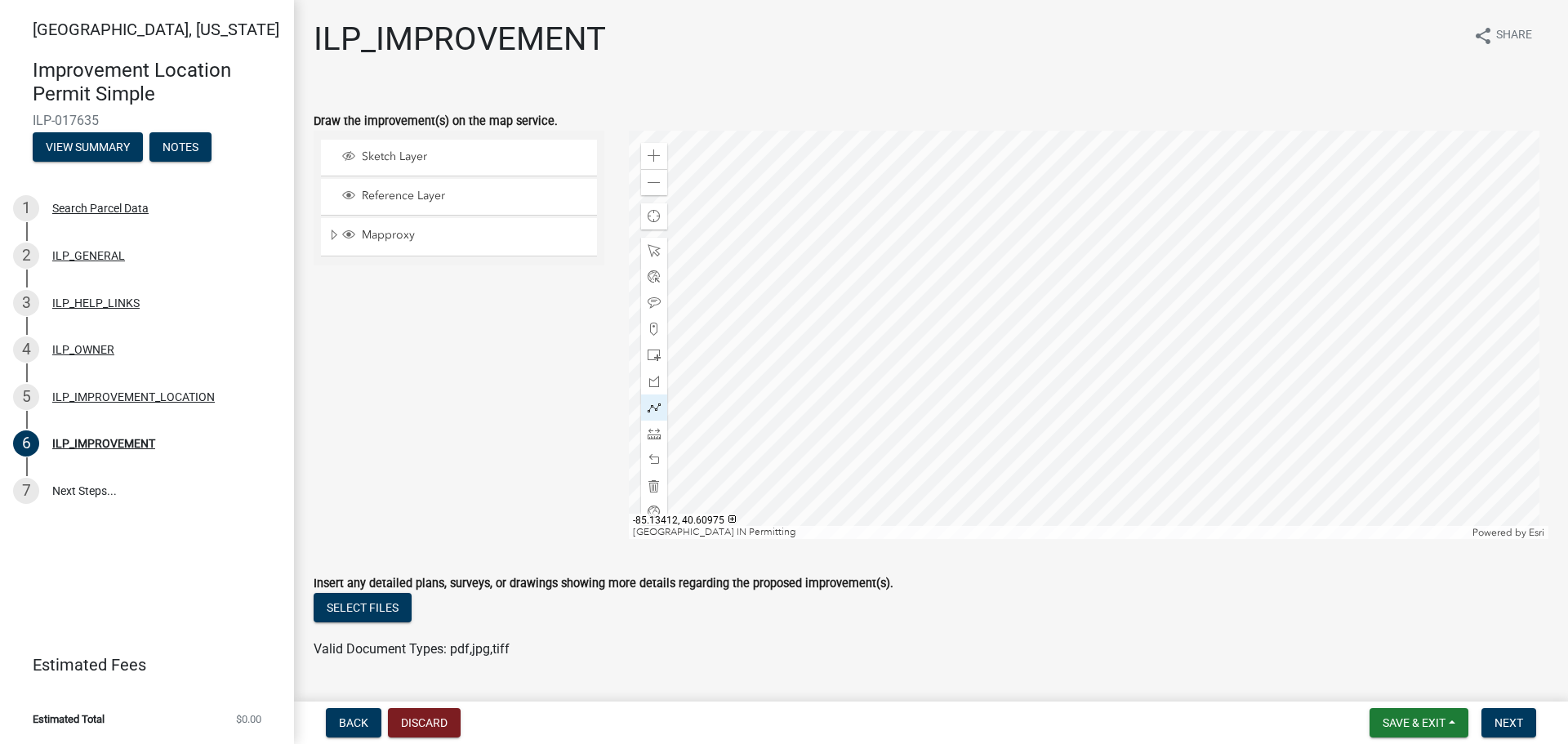
click at [1013, 256] on div at bounding box center [1088, 335] width 920 height 408
click at [1012, 221] on div at bounding box center [1088, 335] width 920 height 408
click at [1524, 727] on button "Next" at bounding box center [1508, 722] width 55 height 30
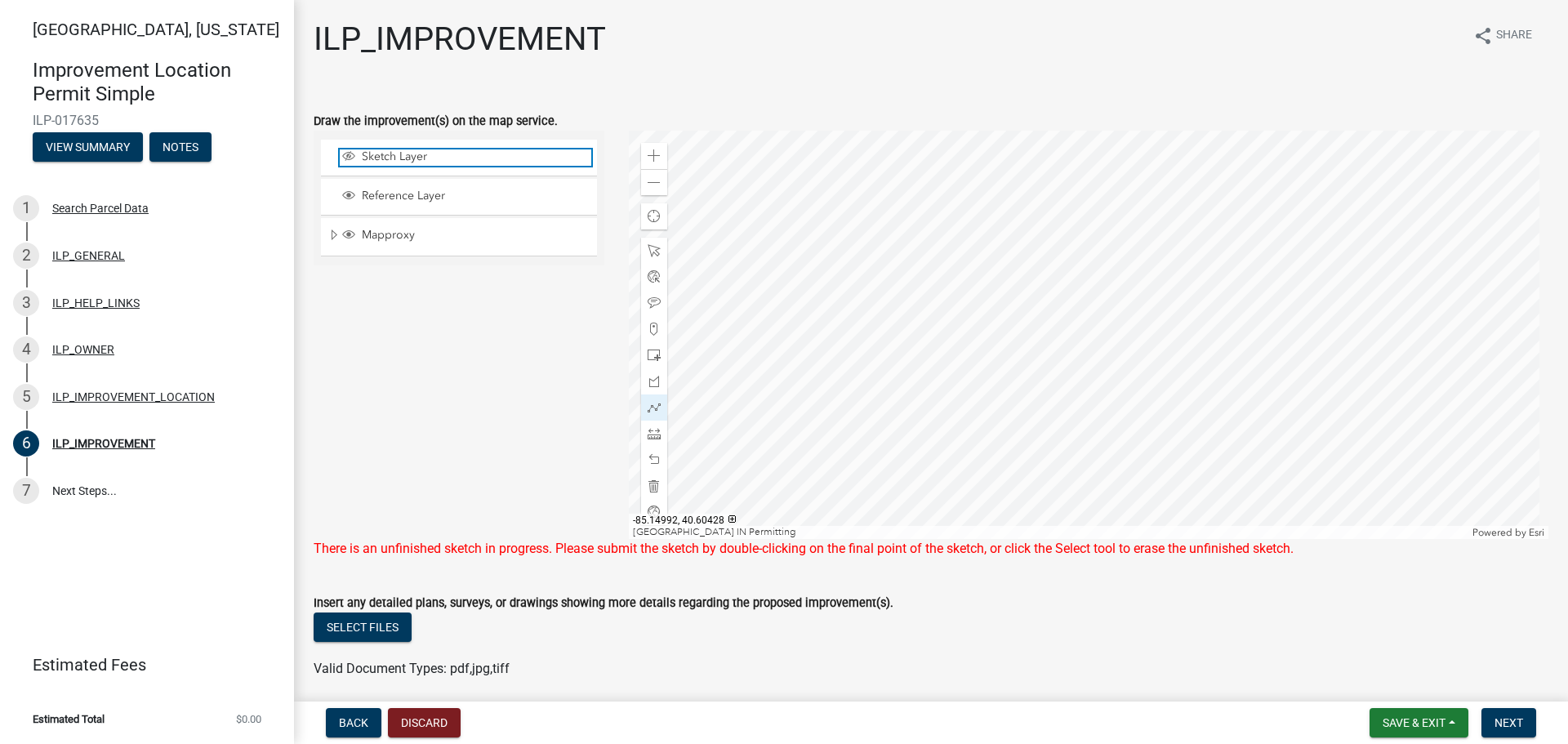
click at [385, 157] on span "Sketch Layer" at bounding box center [474, 157] width 234 height 14
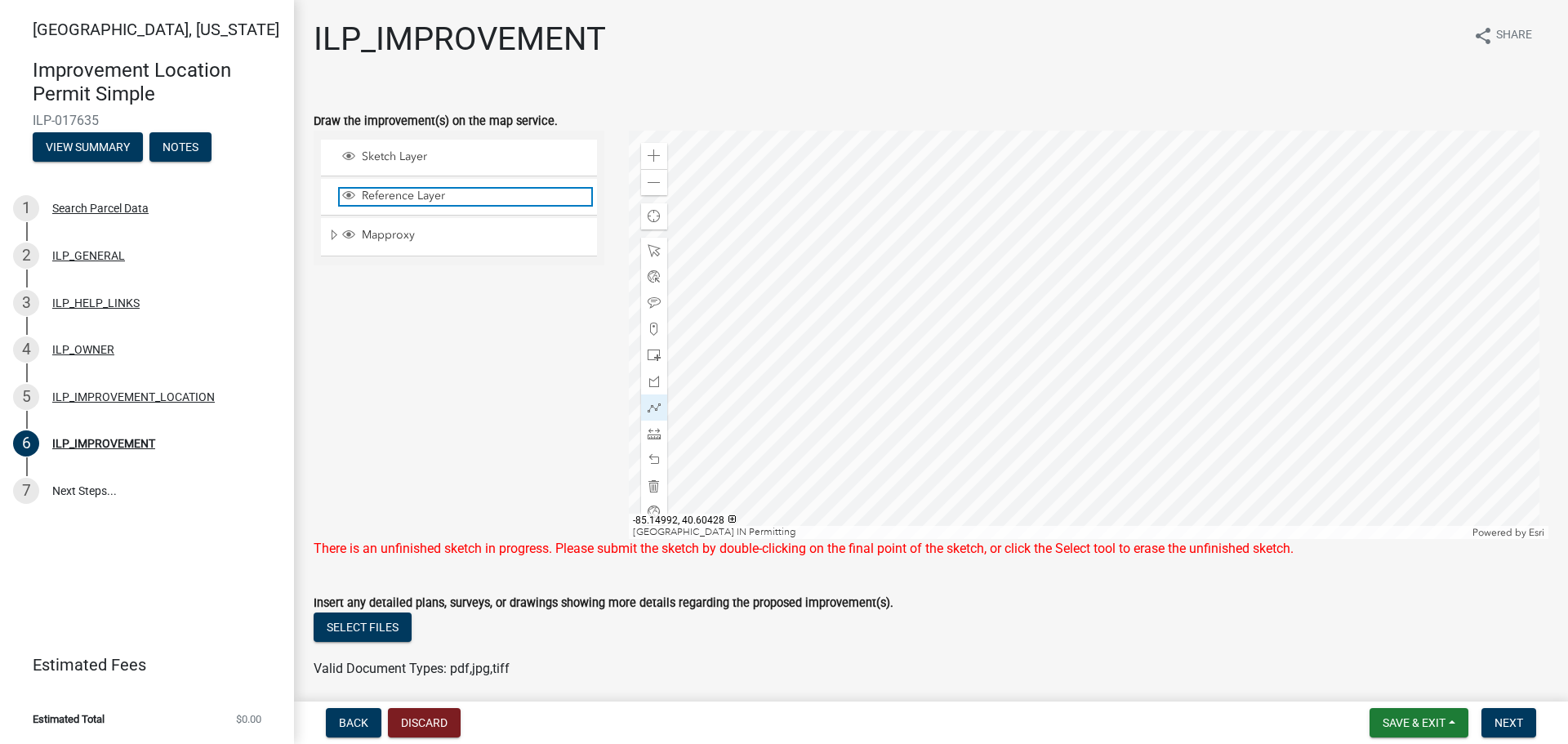
click at [395, 195] on span "Reference Layer" at bounding box center [474, 196] width 234 height 14
click at [1022, 228] on div at bounding box center [1088, 335] width 920 height 408
click at [1022, 229] on div at bounding box center [1088, 335] width 920 height 408
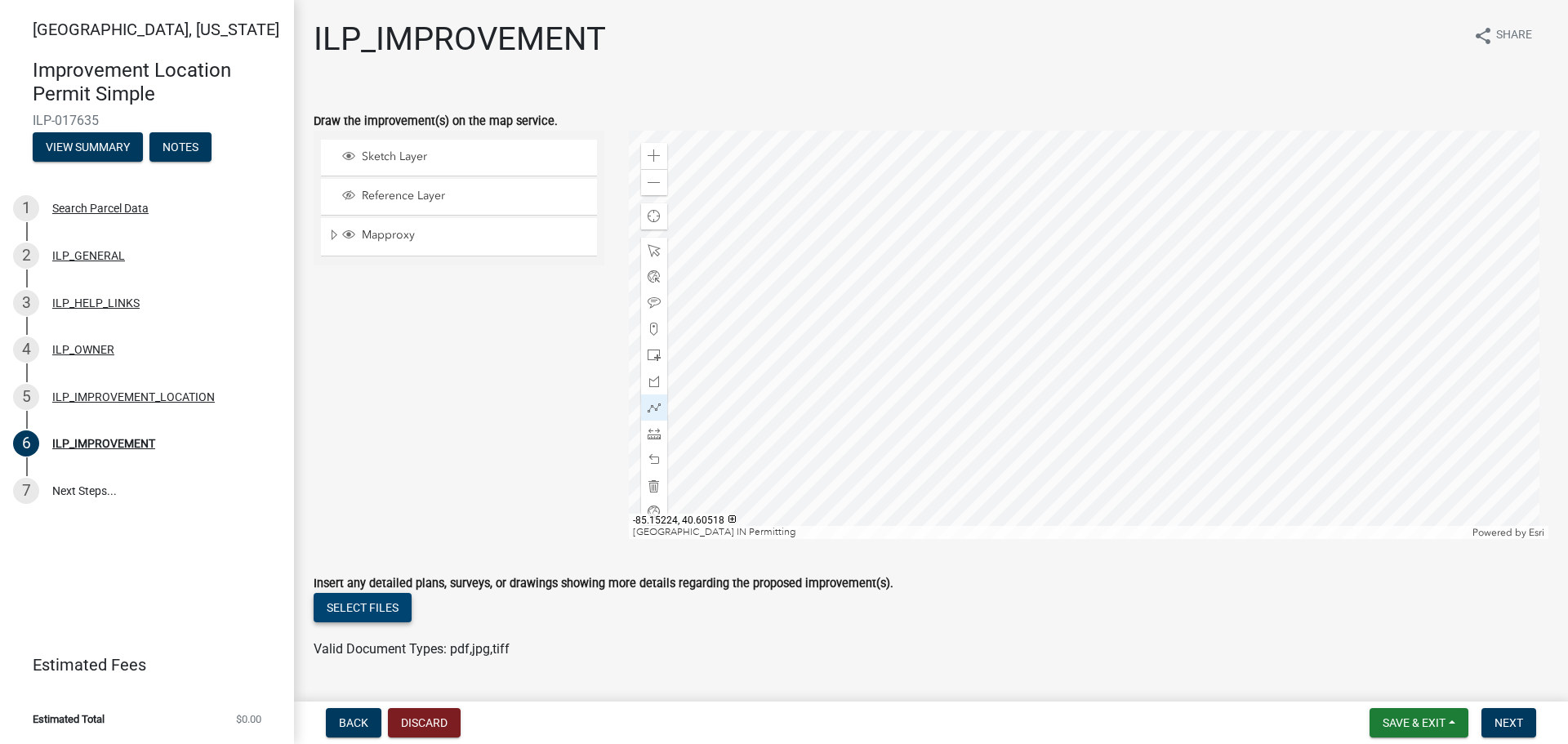
click at [371, 606] on button "Select files" at bounding box center [362, 608] width 98 height 30
click at [1508, 718] on span "Next" at bounding box center [1508, 722] width 29 height 13
click at [1498, 723] on span "Next" at bounding box center [1508, 722] width 29 height 13
click at [1508, 722] on span "Next" at bounding box center [1508, 722] width 29 height 13
click at [1501, 730] on span "Next" at bounding box center [1508, 722] width 29 height 13
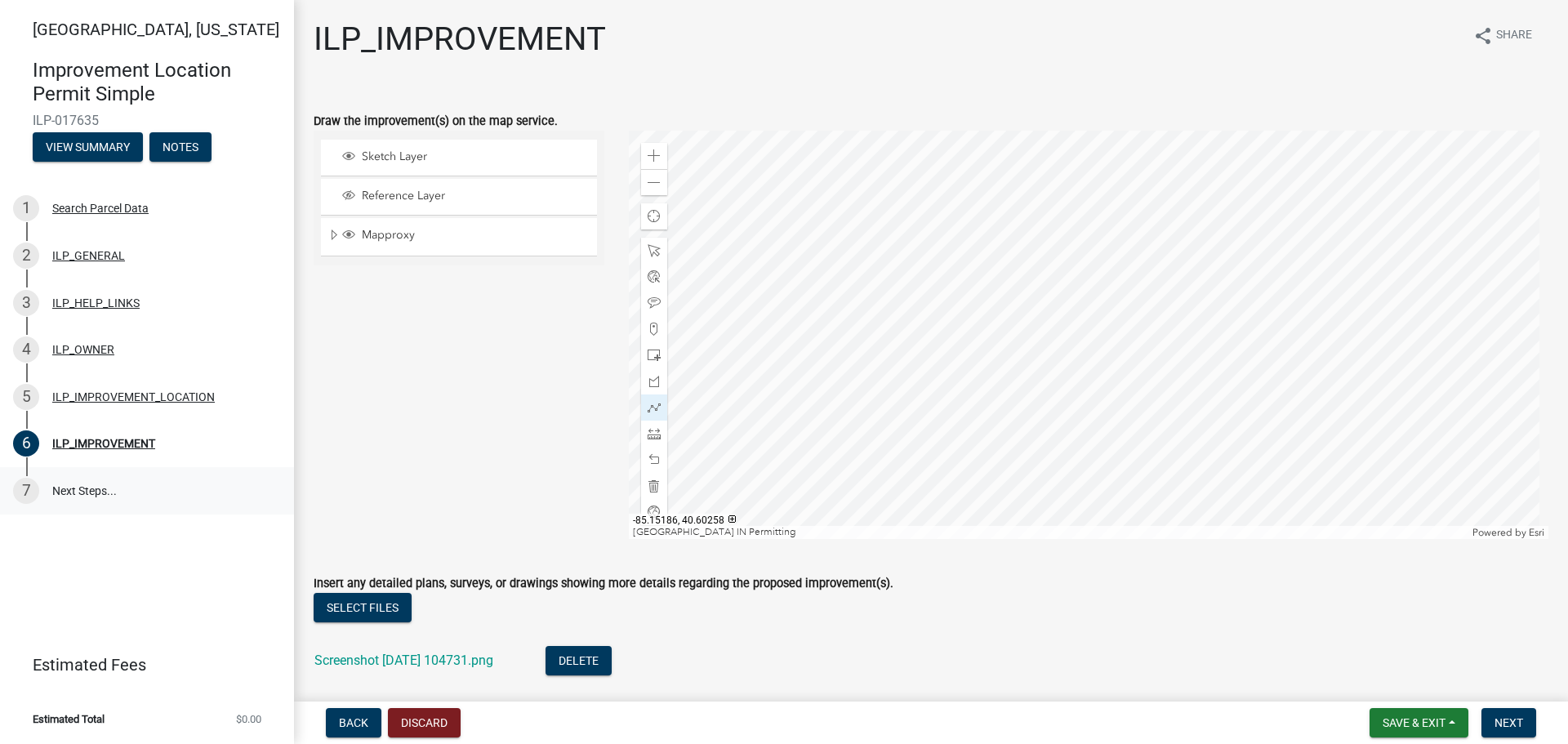
click at [95, 491] on link "7 Next Steps..." at bounding box center [147, 490] width 294 height 47
click at [398, 233] on span "Mapproxy" at bounding box center [474, 235] width 234 height 14
click at [1509, 720] on span "Next" at bounding box center [1508, 722] width 29 height 13
click at [382, 157] on span "Sketch Layer" at bounding box center [474, 157] width 234 height 14
click at [86, 494] on link "7 Next Steps..." at bounding box center [147, 490] width 294 height 47
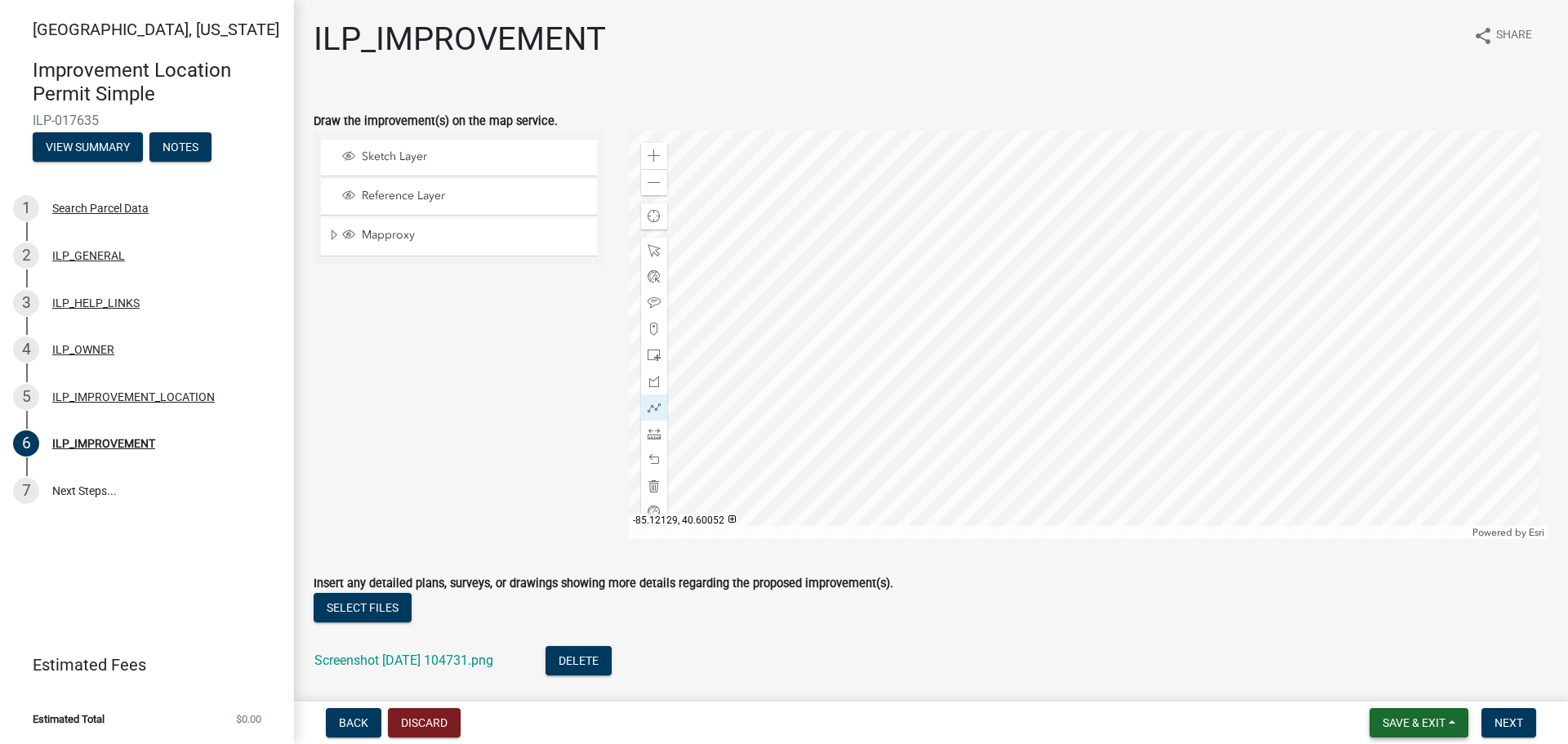
click at [1428, 733] on button "Save & Exit" at bounding box center [1418, 722] width 98 height 30
click at [1373, 682] on button "Save & Exit" at bounding box center [1403, 680] width 131 height 39
